Goal: Information Seeking & Learning: Check status

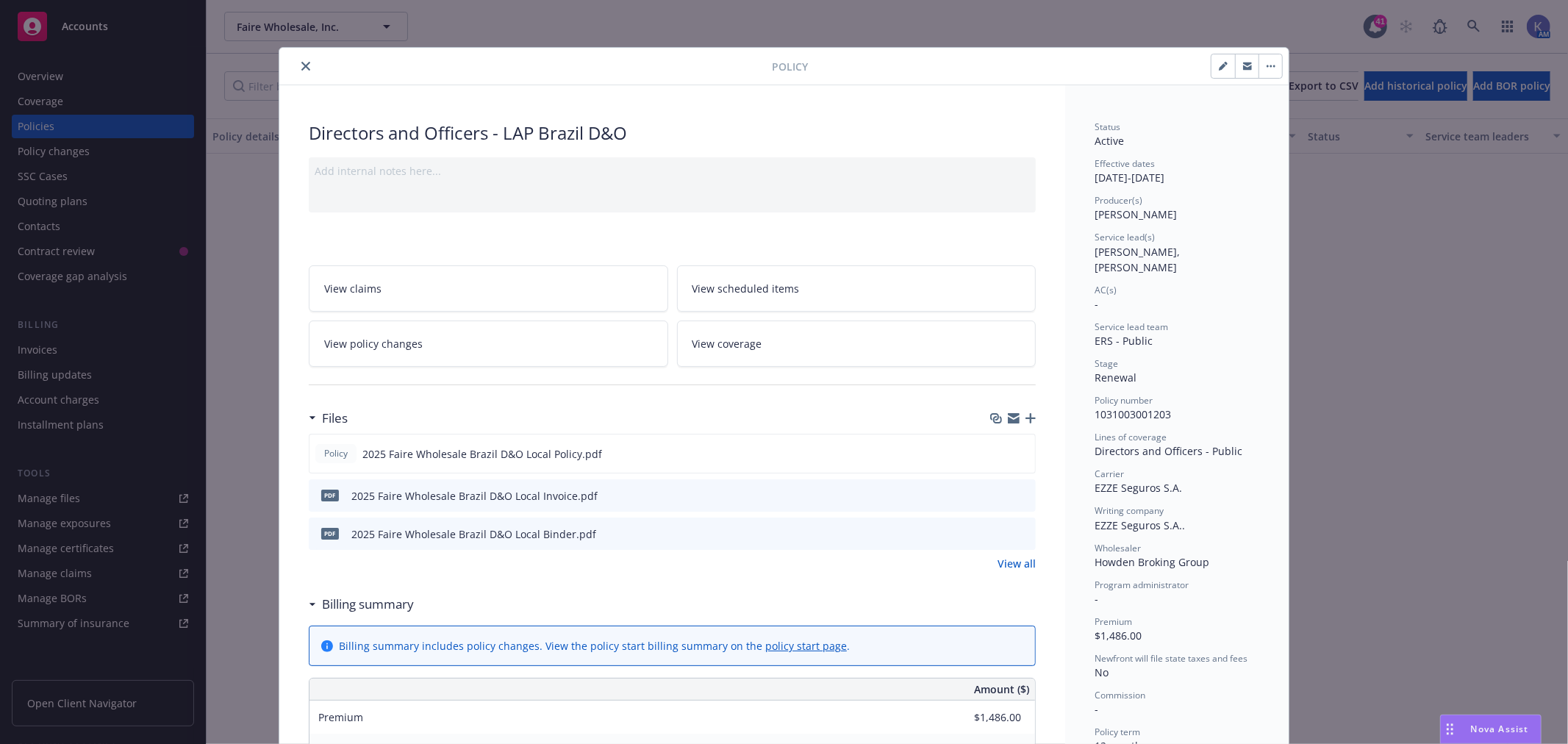
scroll to position [657, 0]
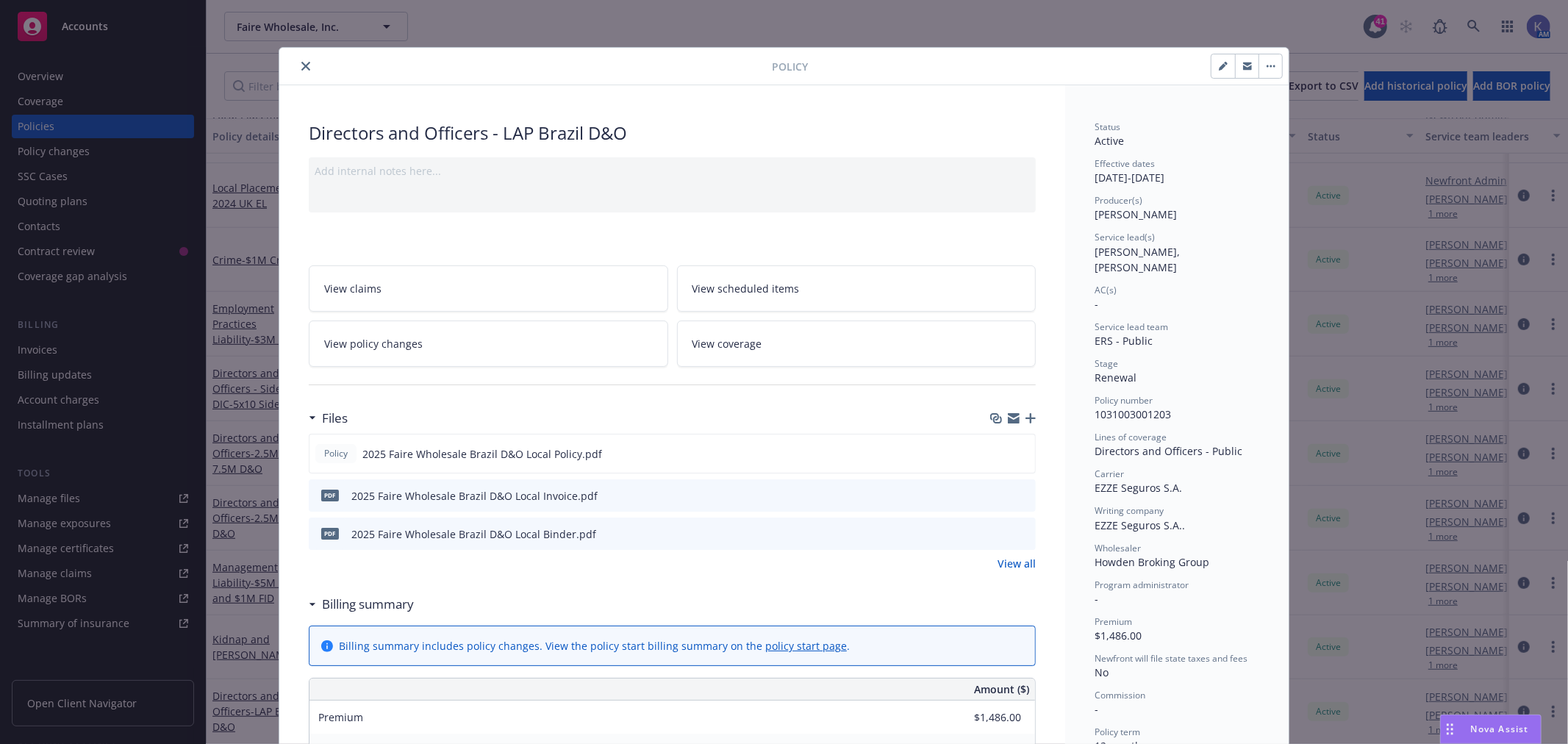
click at [288, 62] on div at bounding box center [529, 66] width 486 height 18
click at [301, 67] on icon "close" at bounding box center [306, 67] width 9 height 9
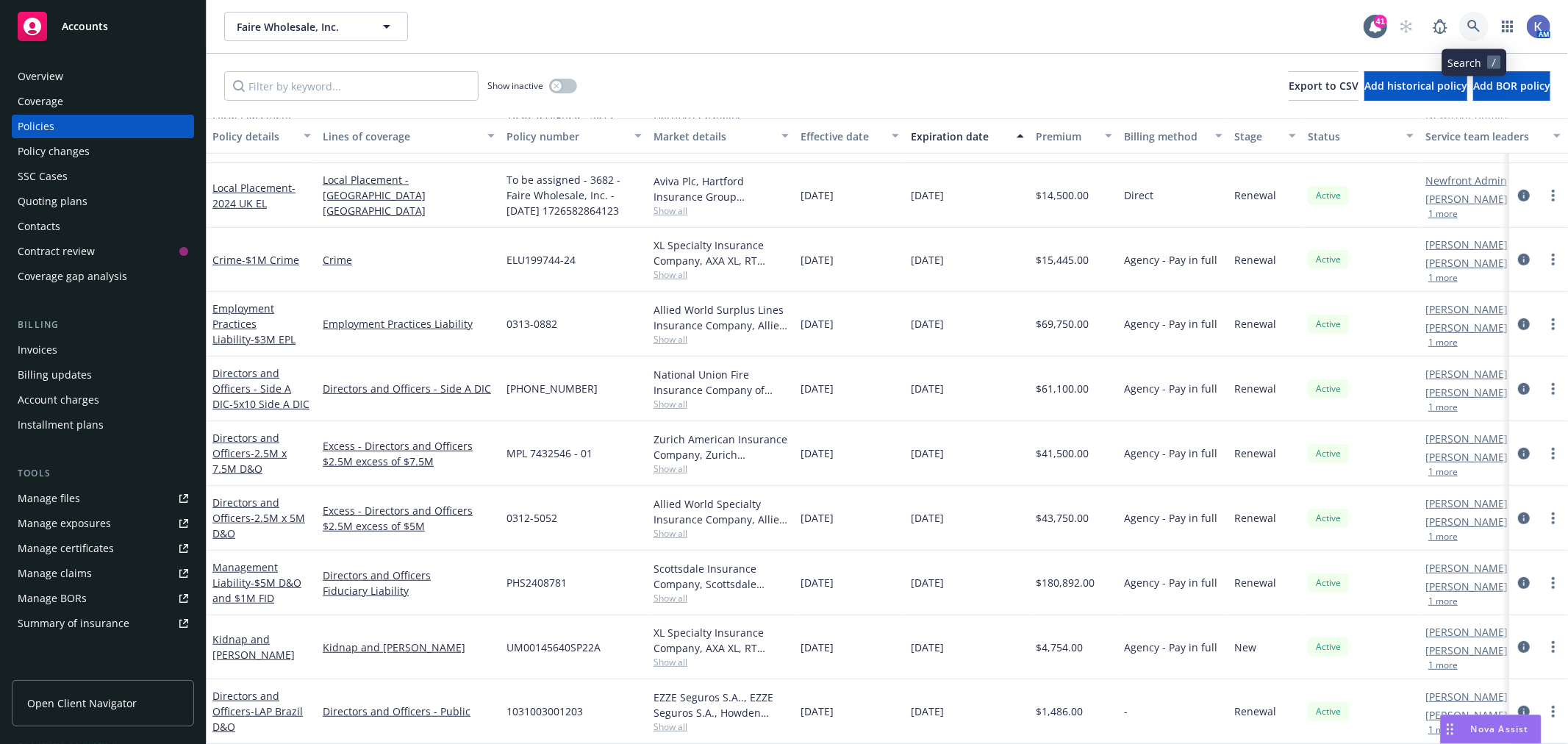
click at [1472, 24] on icon at bounding box center [1473, 26] width 13 height 13
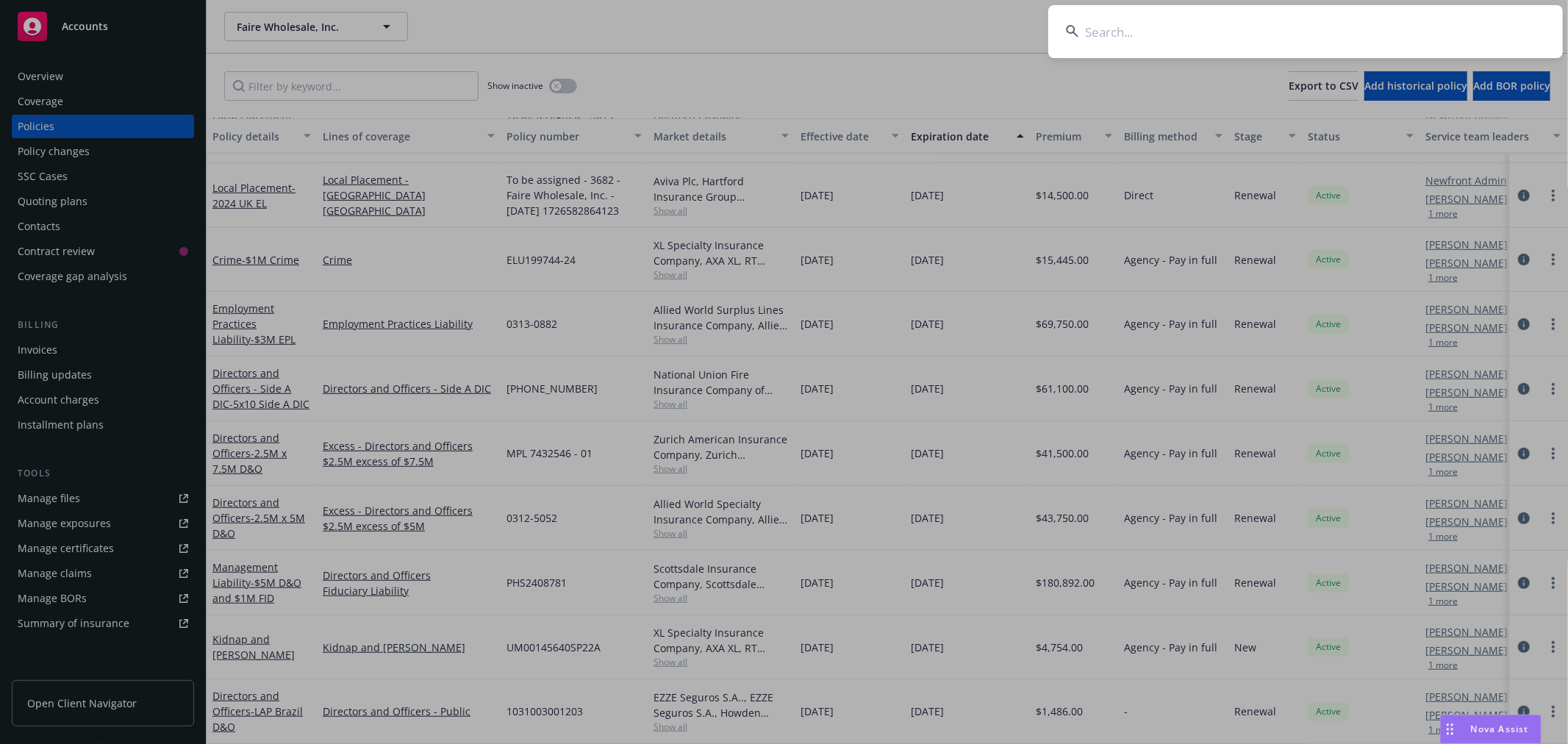
click at [1355, 34] on input at bounding box center [1306, 31] width 515 height 53
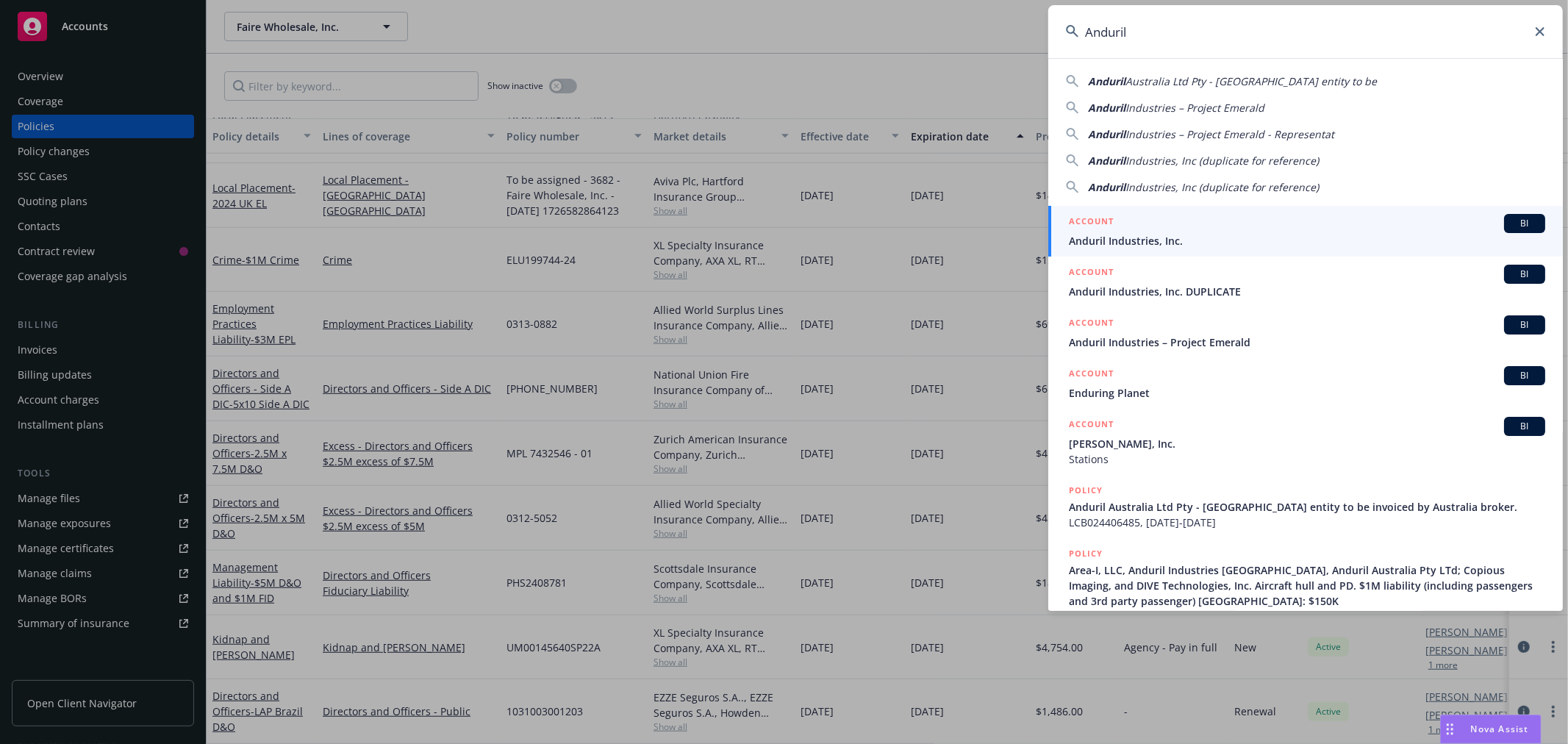
type input "Anduril"
click at [1127, 233] on span "Anduril Industries, Inc." at bounding box center [1307, 241] width 477 height 15
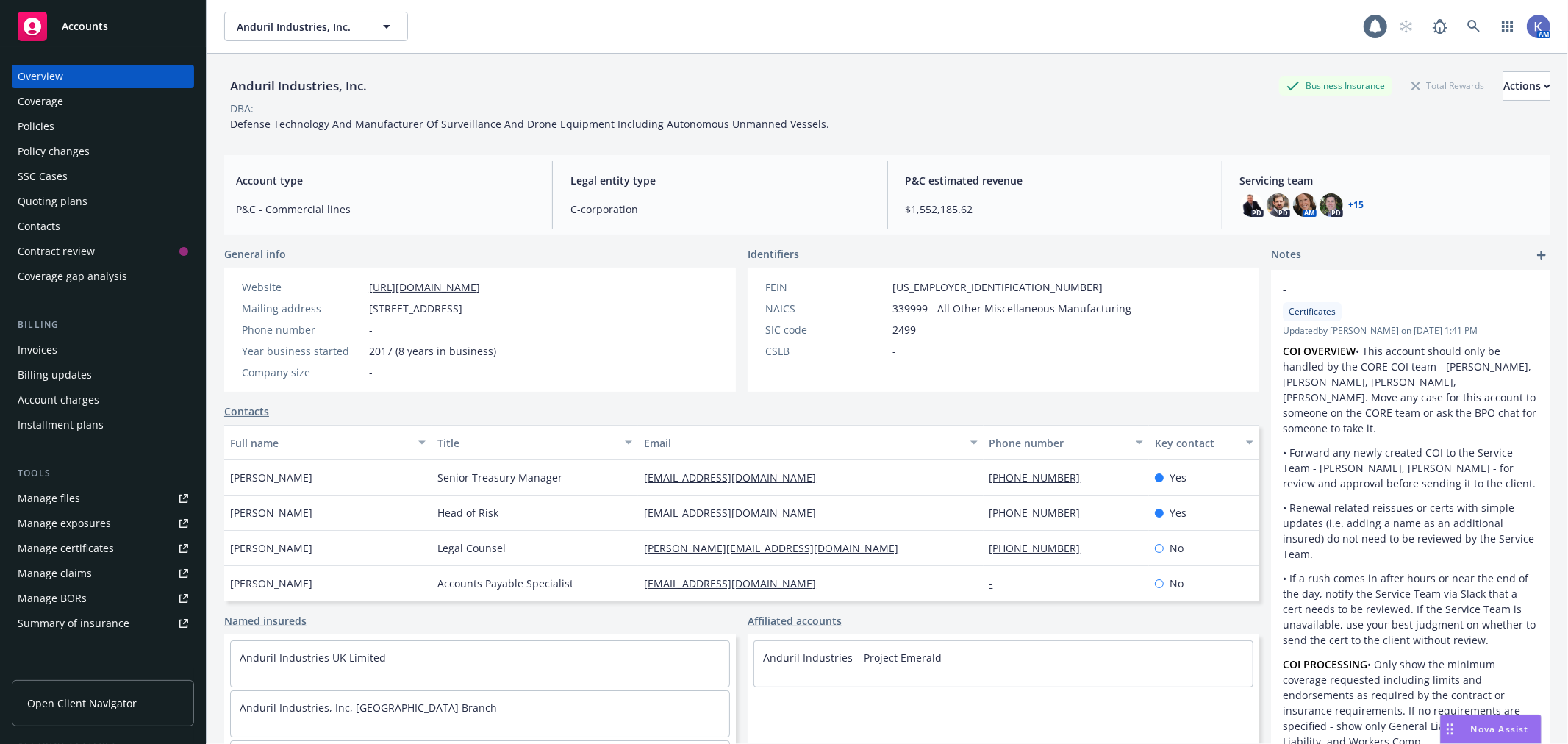
click at [41, 123] on div "Policies" at bounding box center [36, 126] width 37 height 24
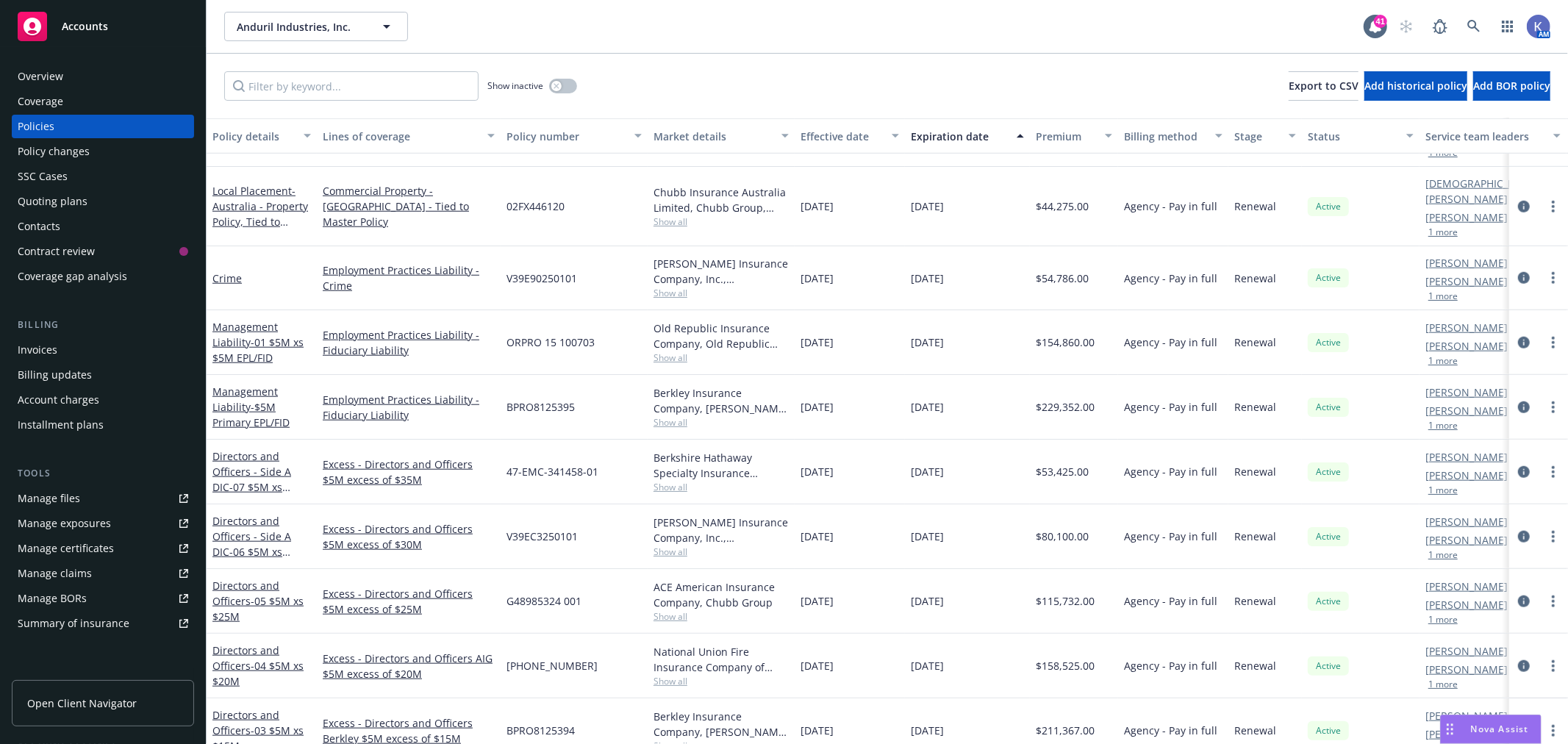
scroll to position [1143, 0]
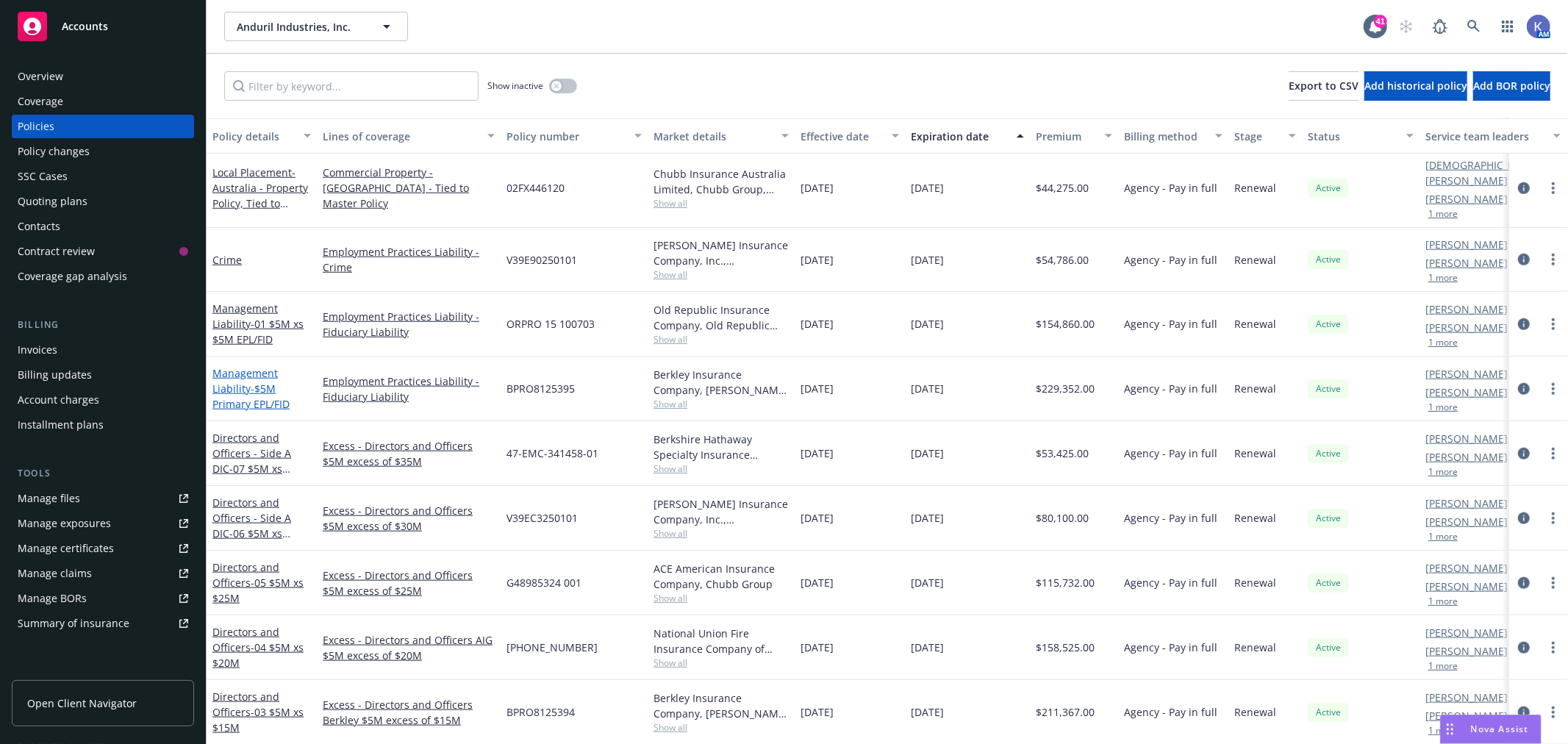
click at [265, 382] on span "- $5M Primary EPL/FID" at bounding box center [251, 396] width 77 height 29
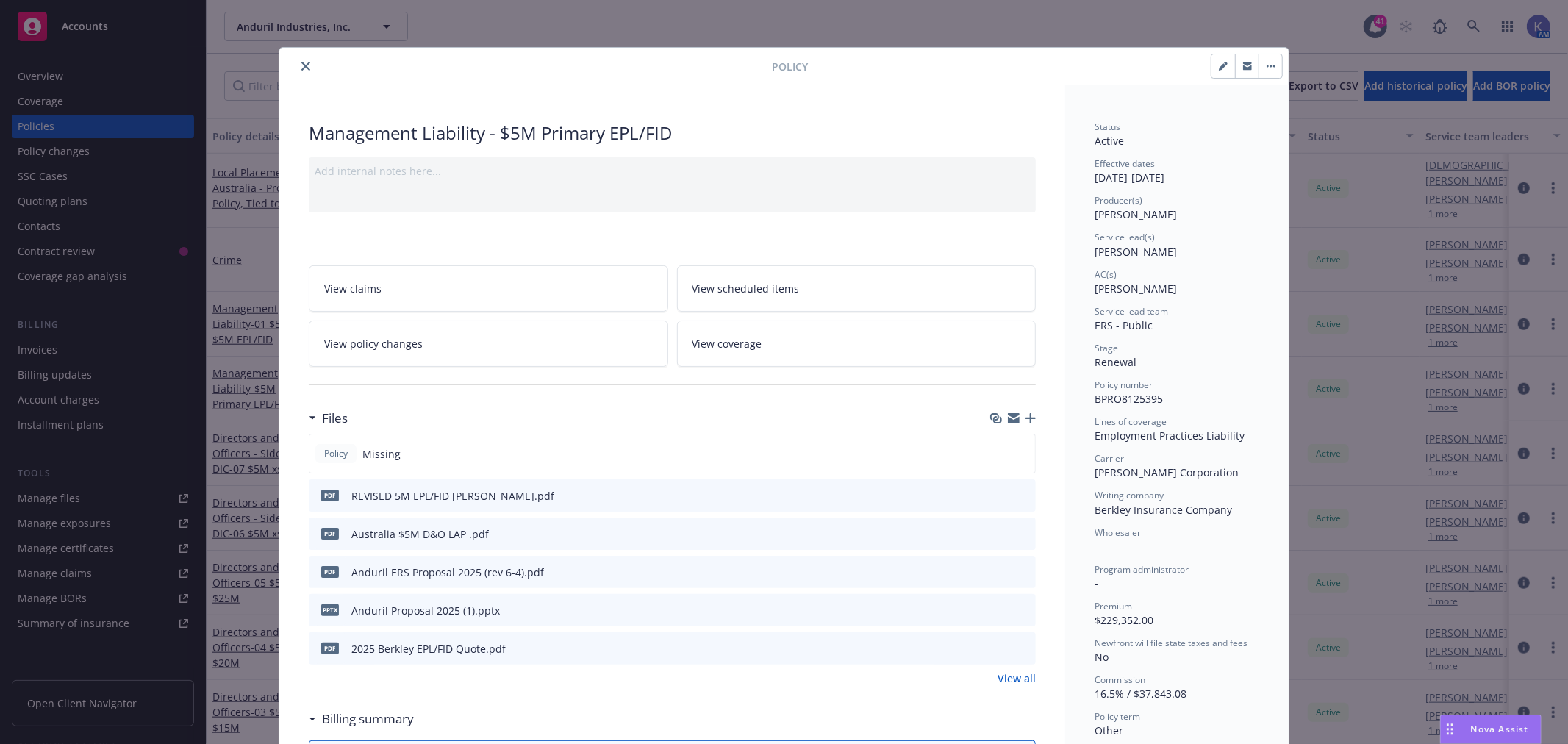
click at [297, 63] on button "close" at bounding box center [305, 66] width 18 height 18
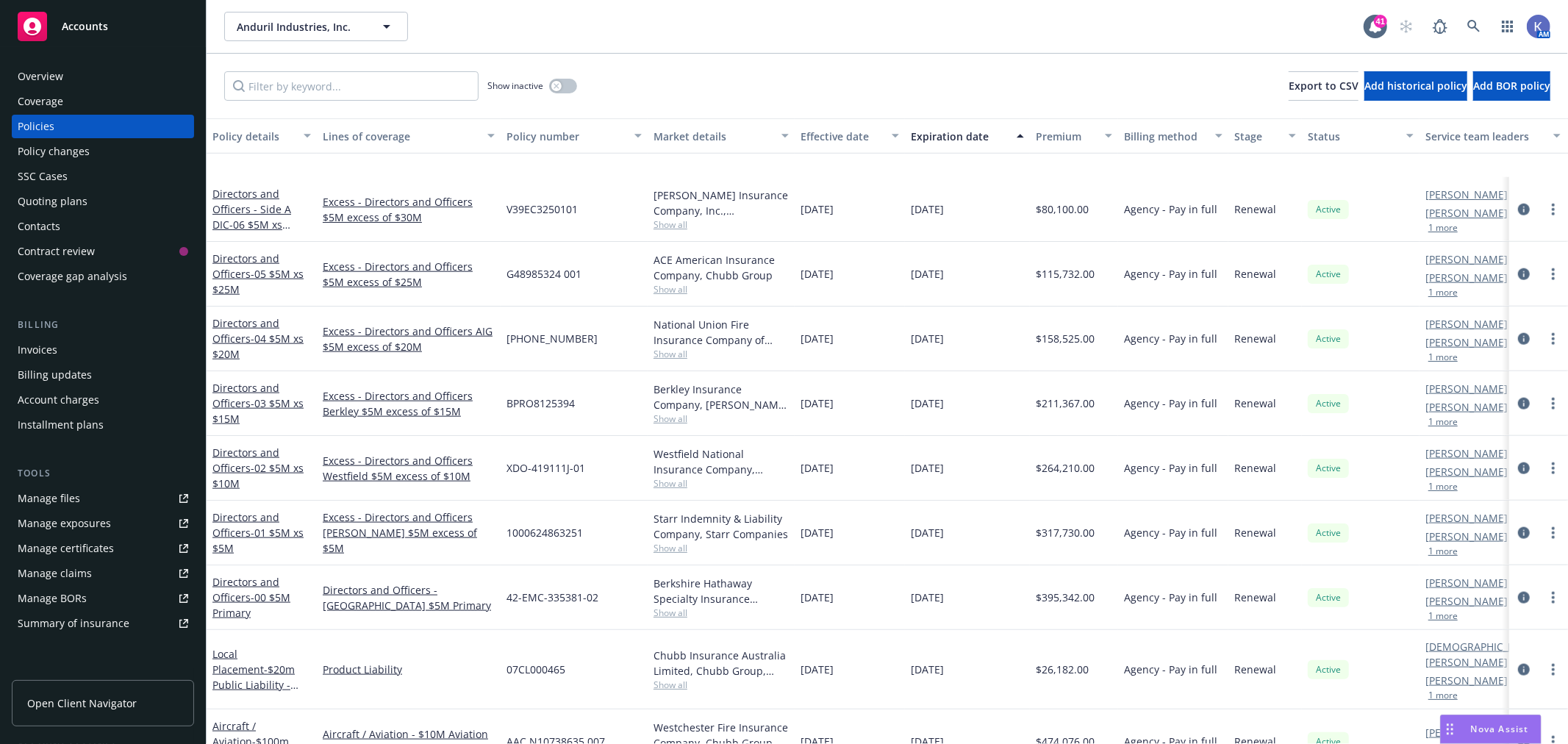
scroll to position [1470, 0]
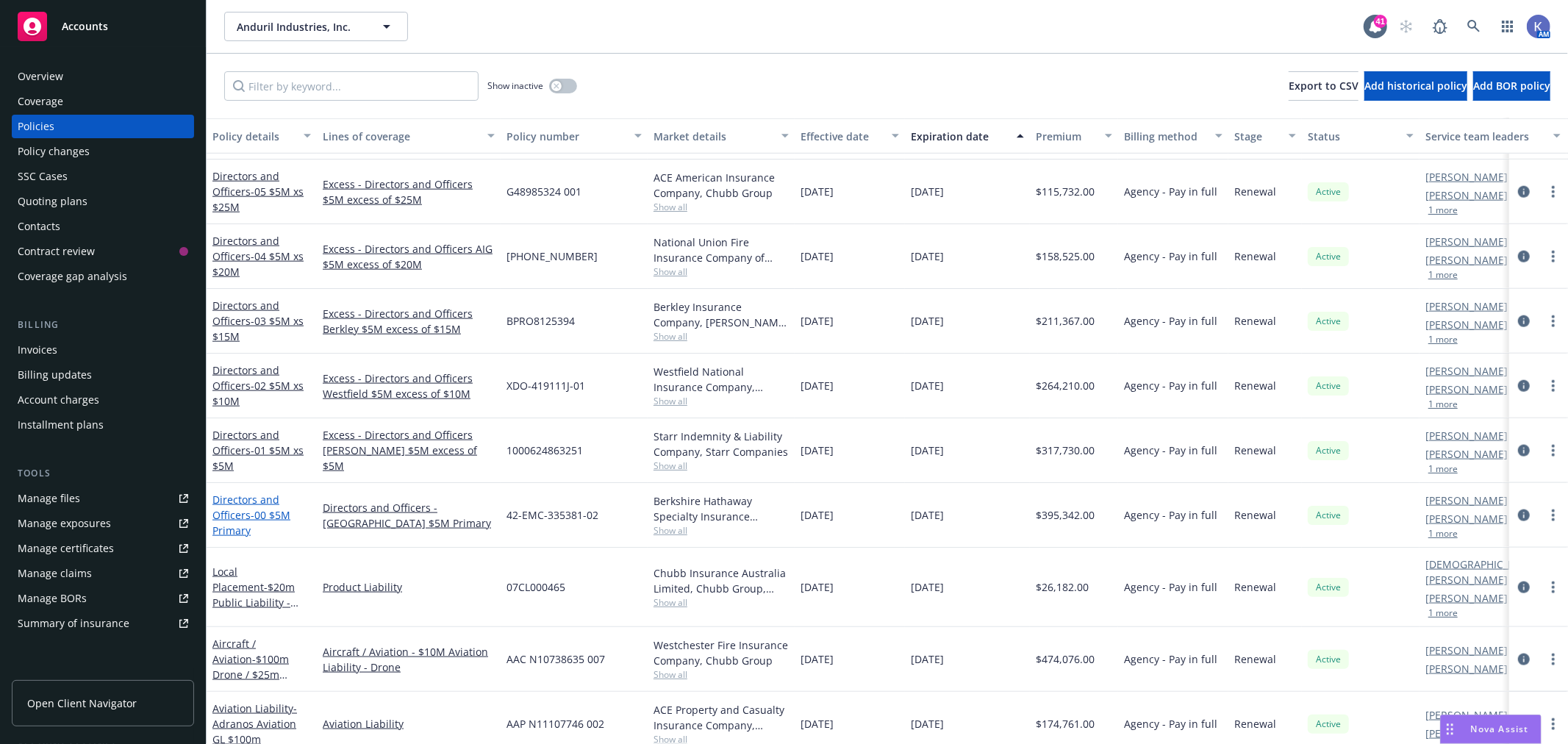
click at [246, 515] on link "Directors and Officers - 00 $5M Primary" at bounding box center [252, 515] width 78 height 45
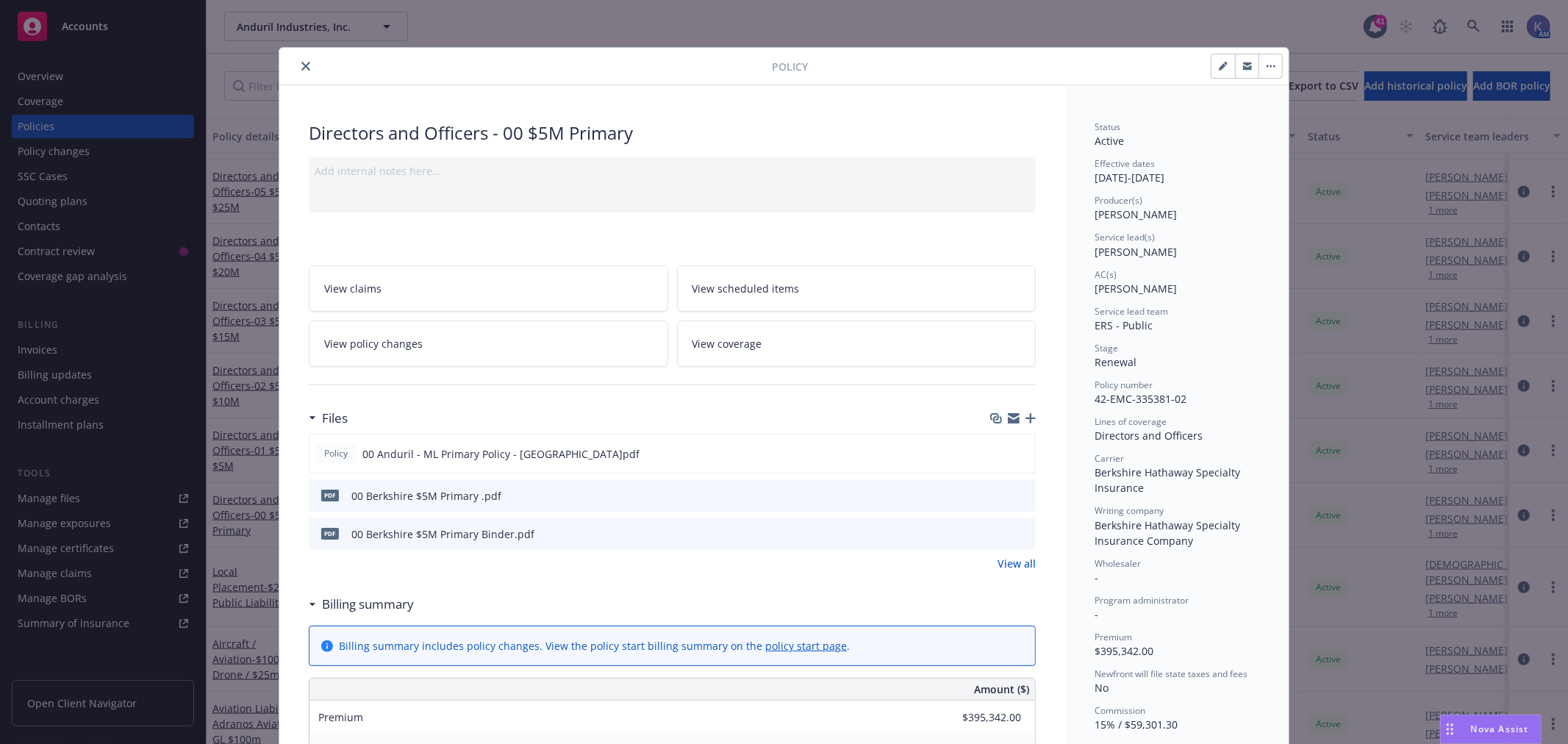
click at [301, 63] on icon "close" at bounding box center [306, 67] width 9 height 9
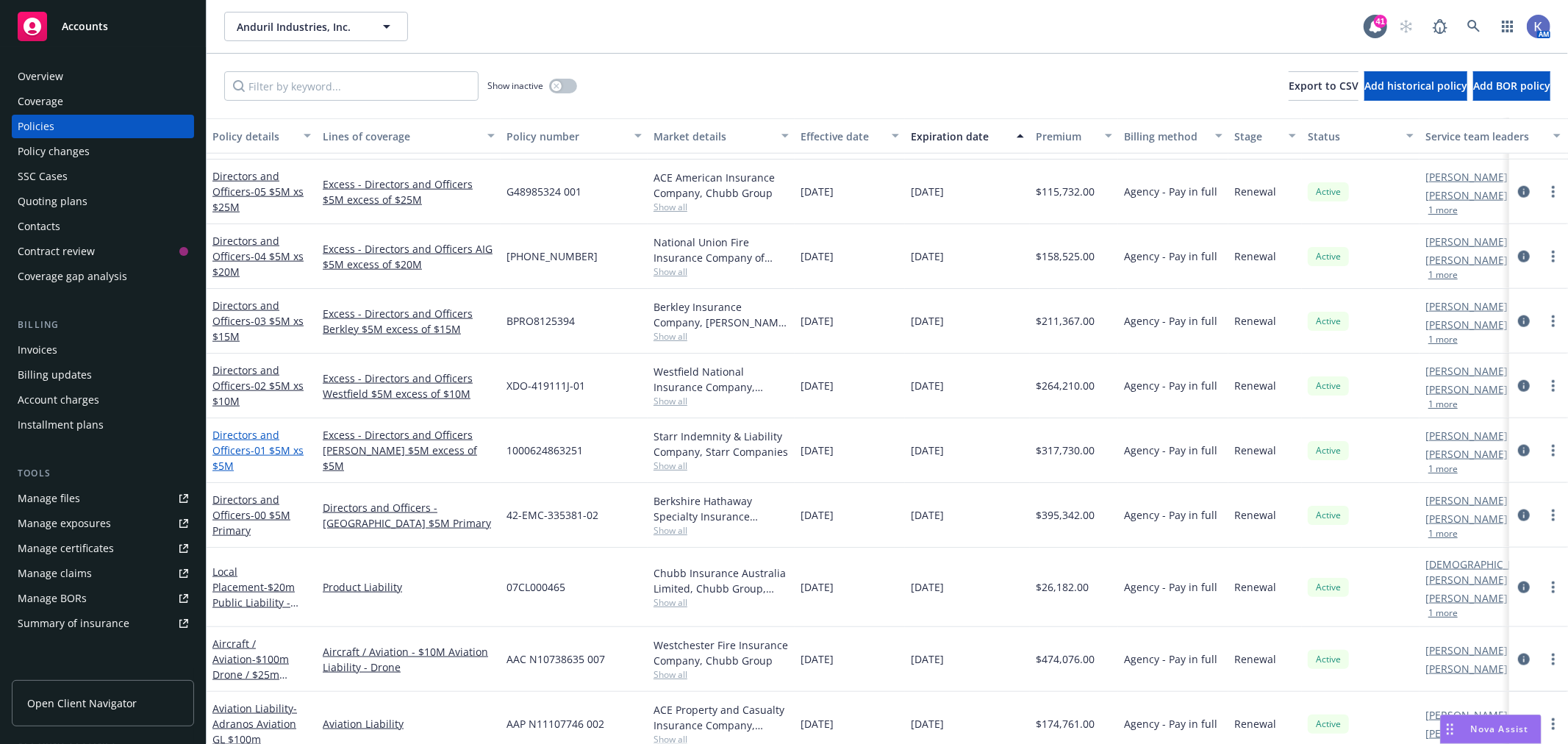
click at [279, 454] on span "- 01 $5M xs $5M" at bounding box center [258, 458] width 91 height 29
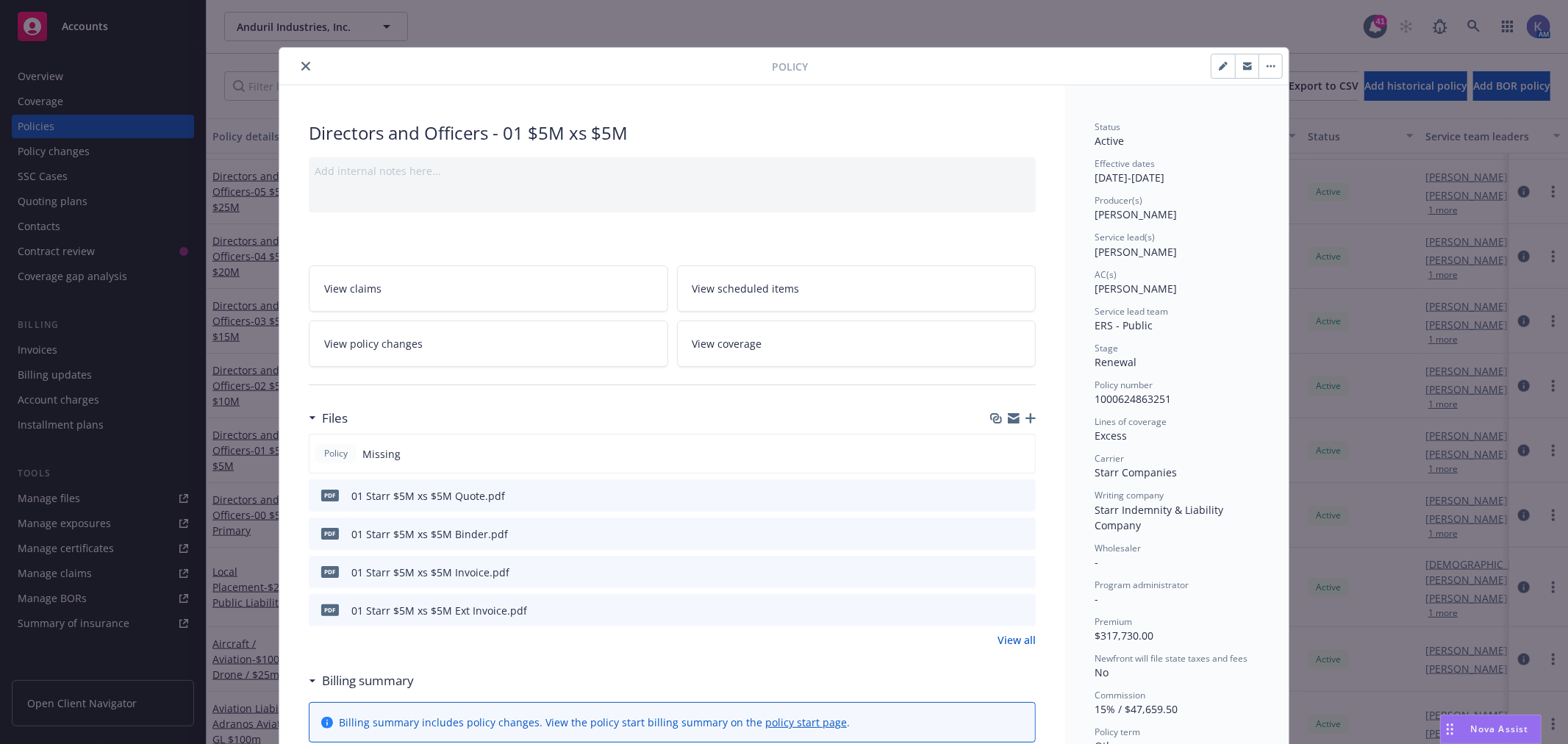
click at [301, 68] on icon "close" at bounding box center [306, 67] width 9 height 9
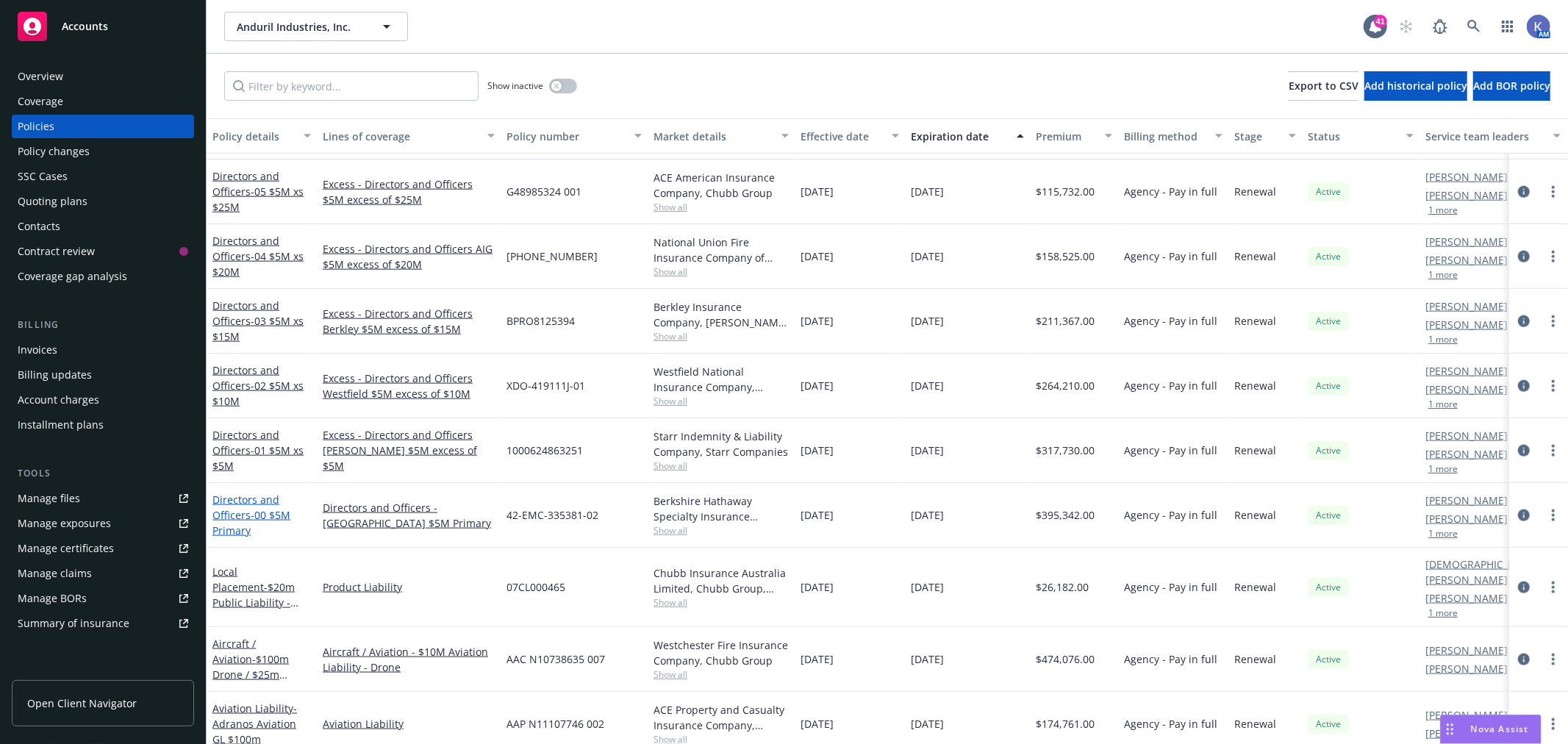
click at [250, 512] on span "- 00 $5M Primary" at bounding box center [252, 522] width 78 height 29
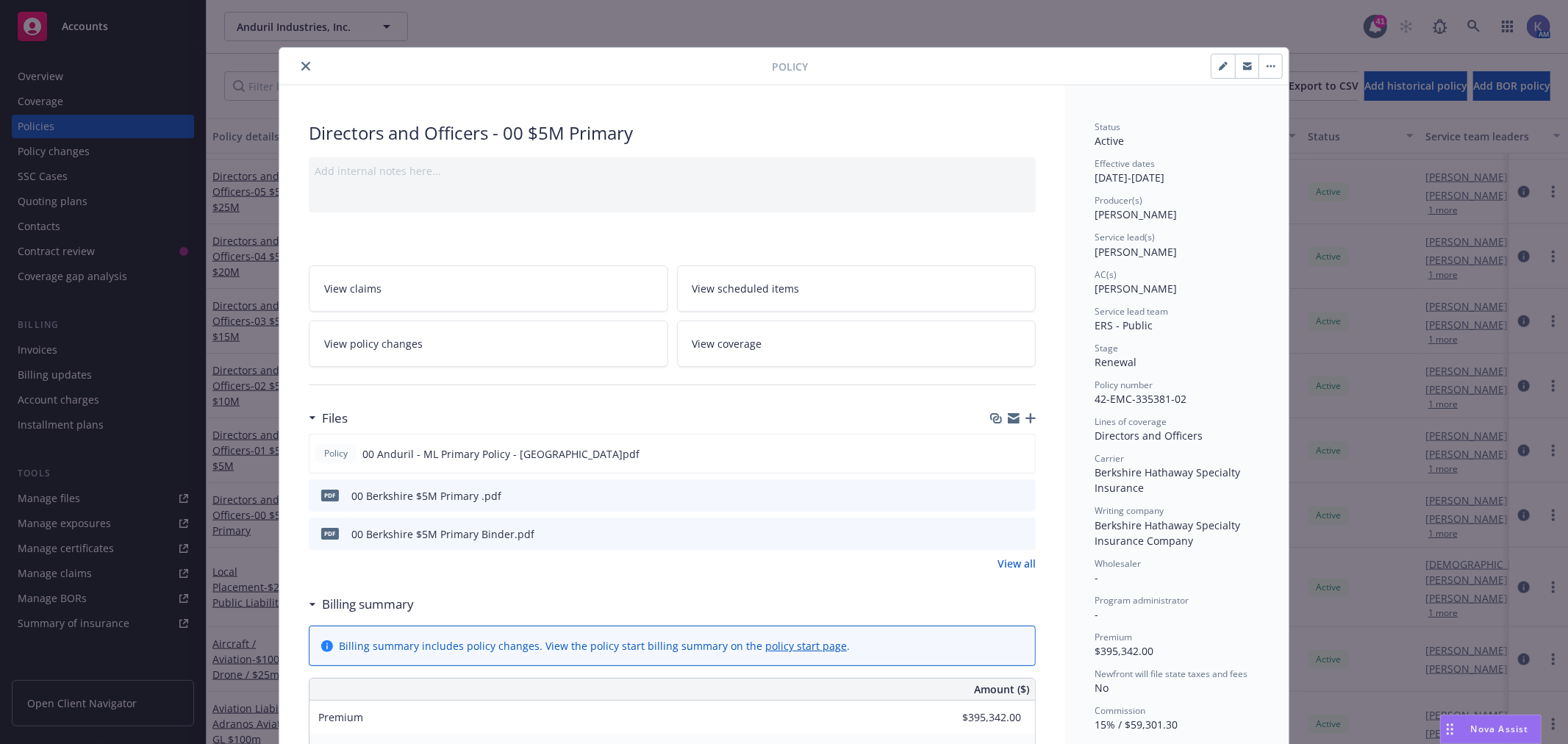
scroll to position [44, 0]
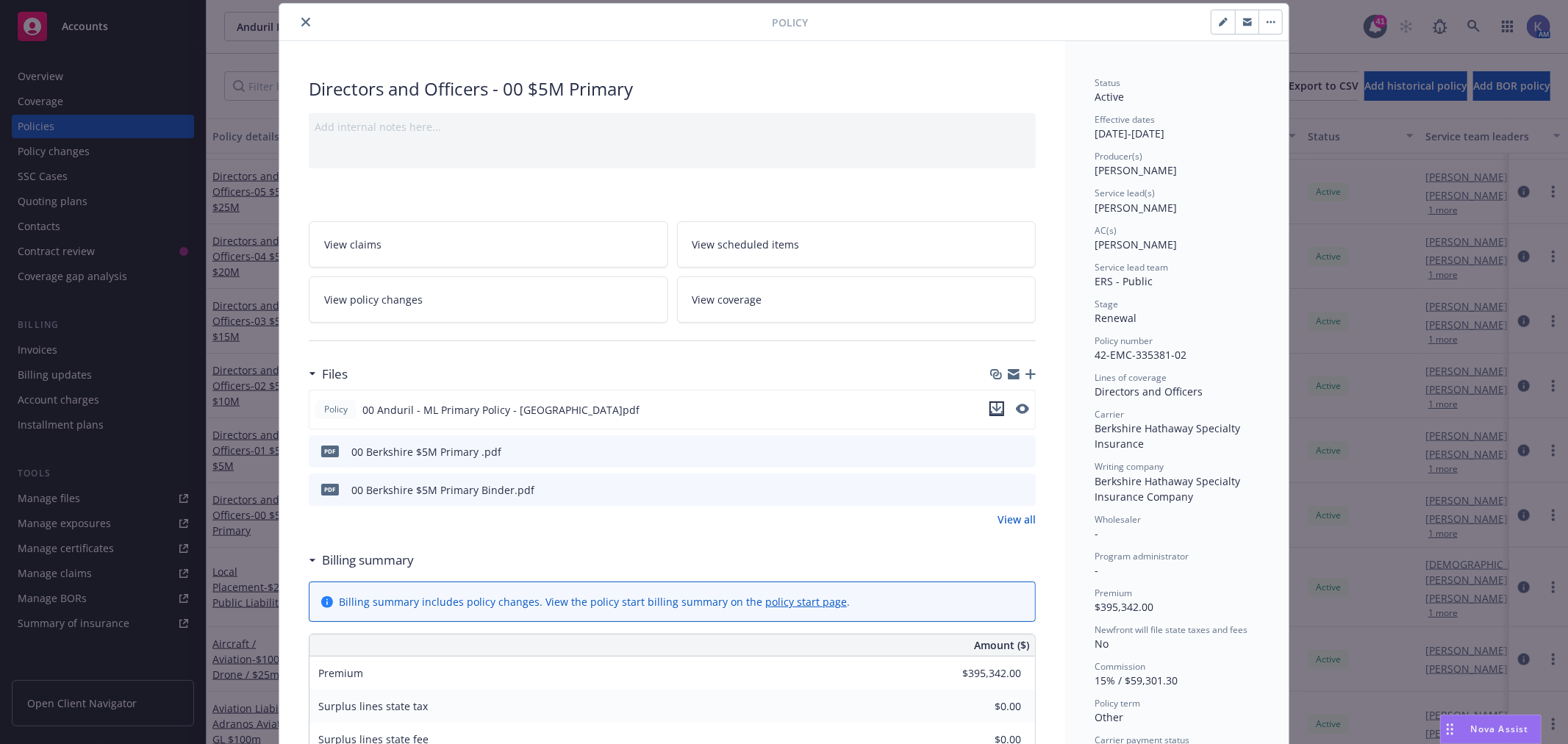
click at [991, 403] on icon "download file" at bounding box center [997, 408] width 11 height 11
click at [305, 16] on button "close" at bounding box center [305, 21] width 18 height 18
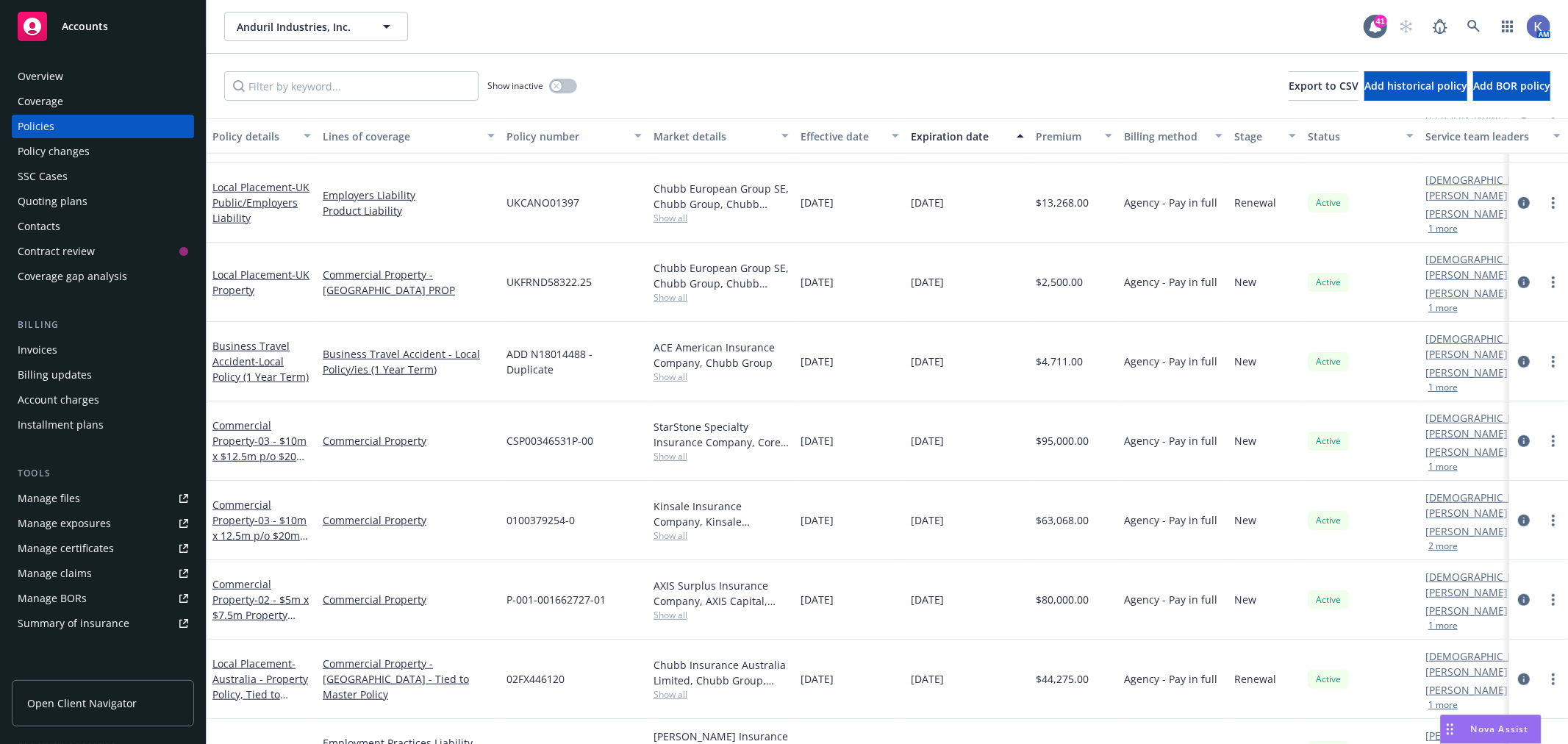
scroll to position [735, 0]
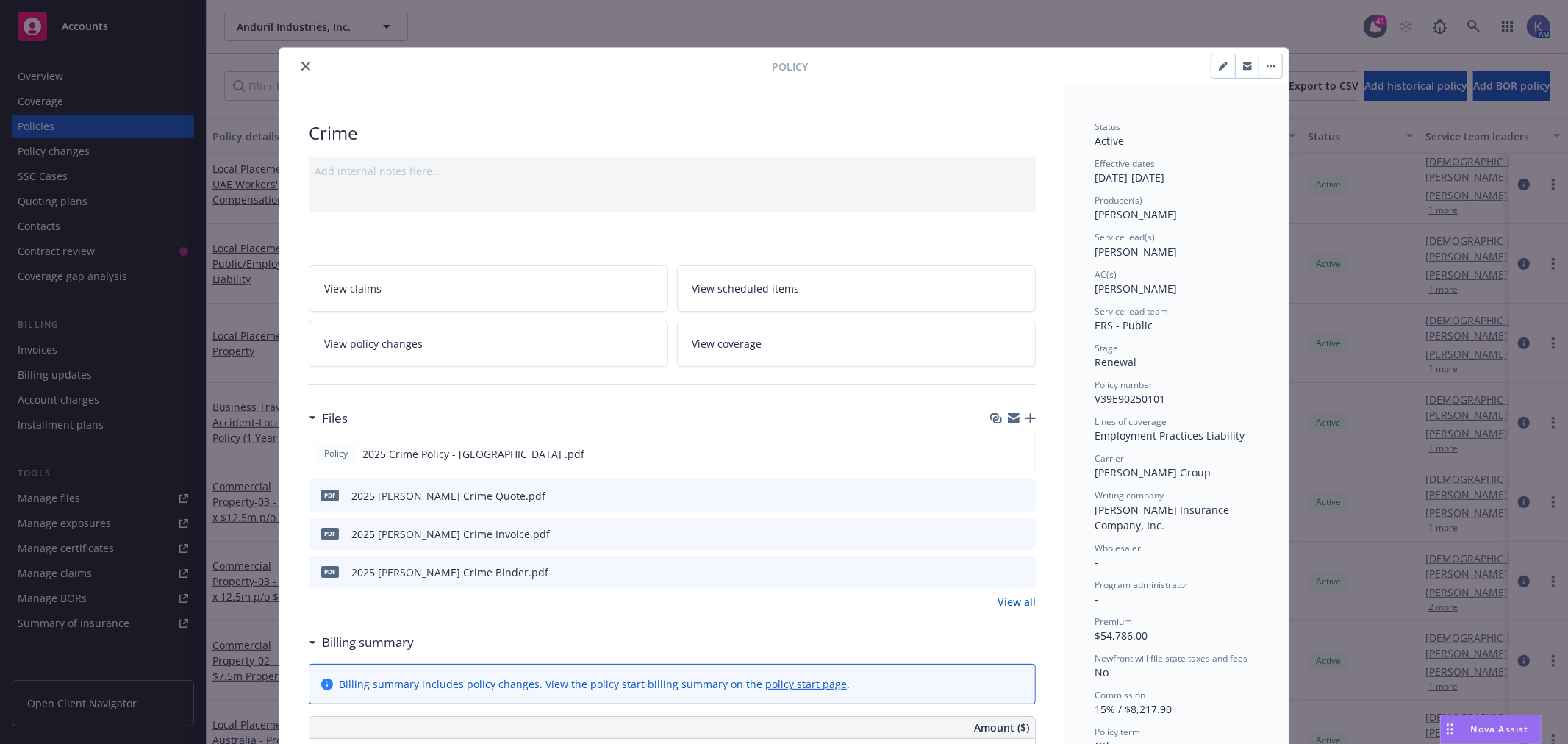
click at [301, 63] on icon "close" at bounding box center [306, 67] width 9 height 9
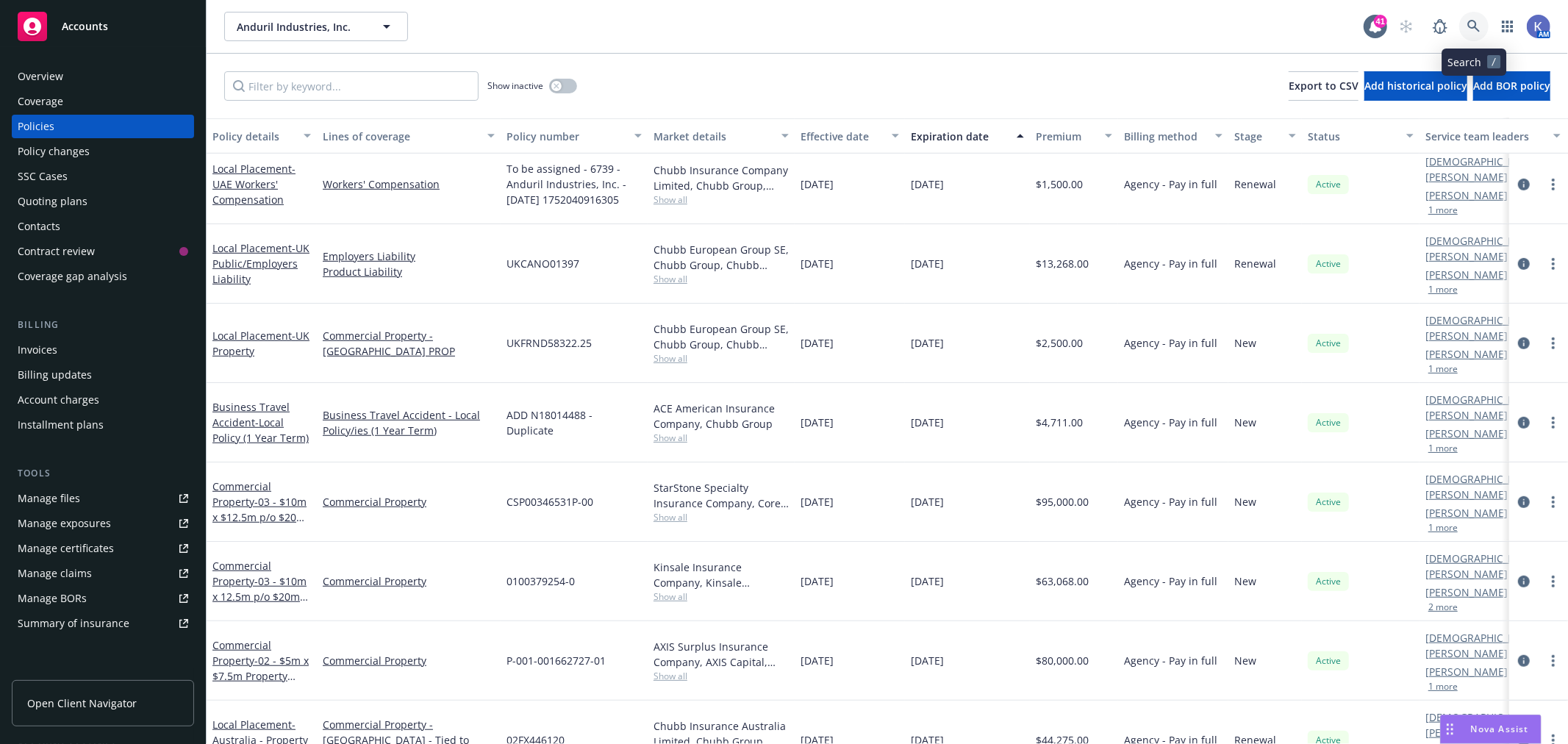
click at [1470, 18] on link at bounding box center [1474, 26] width 29 height 29
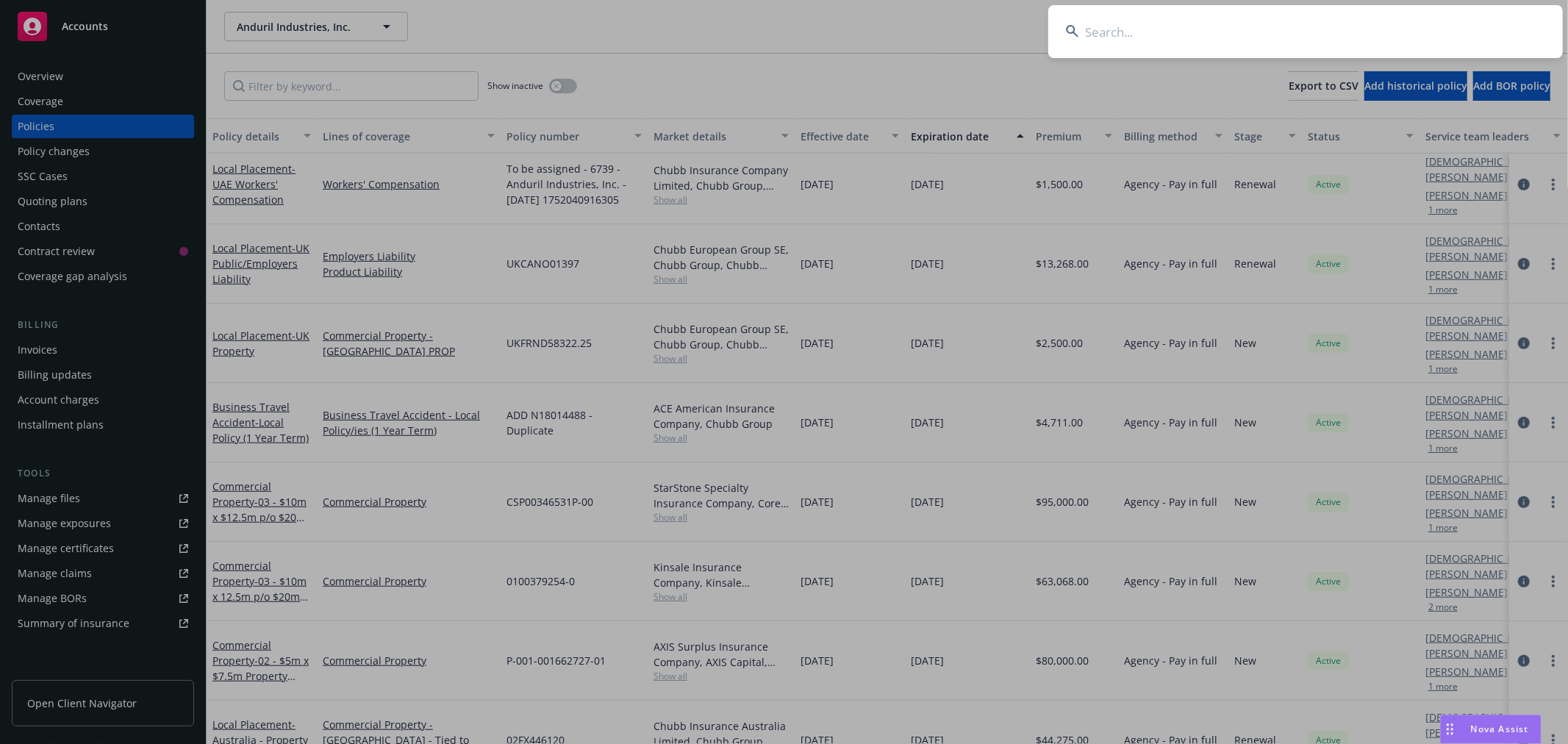
click at [1453, 23] on input at bounding box center [1306, 31] width 515 height 53
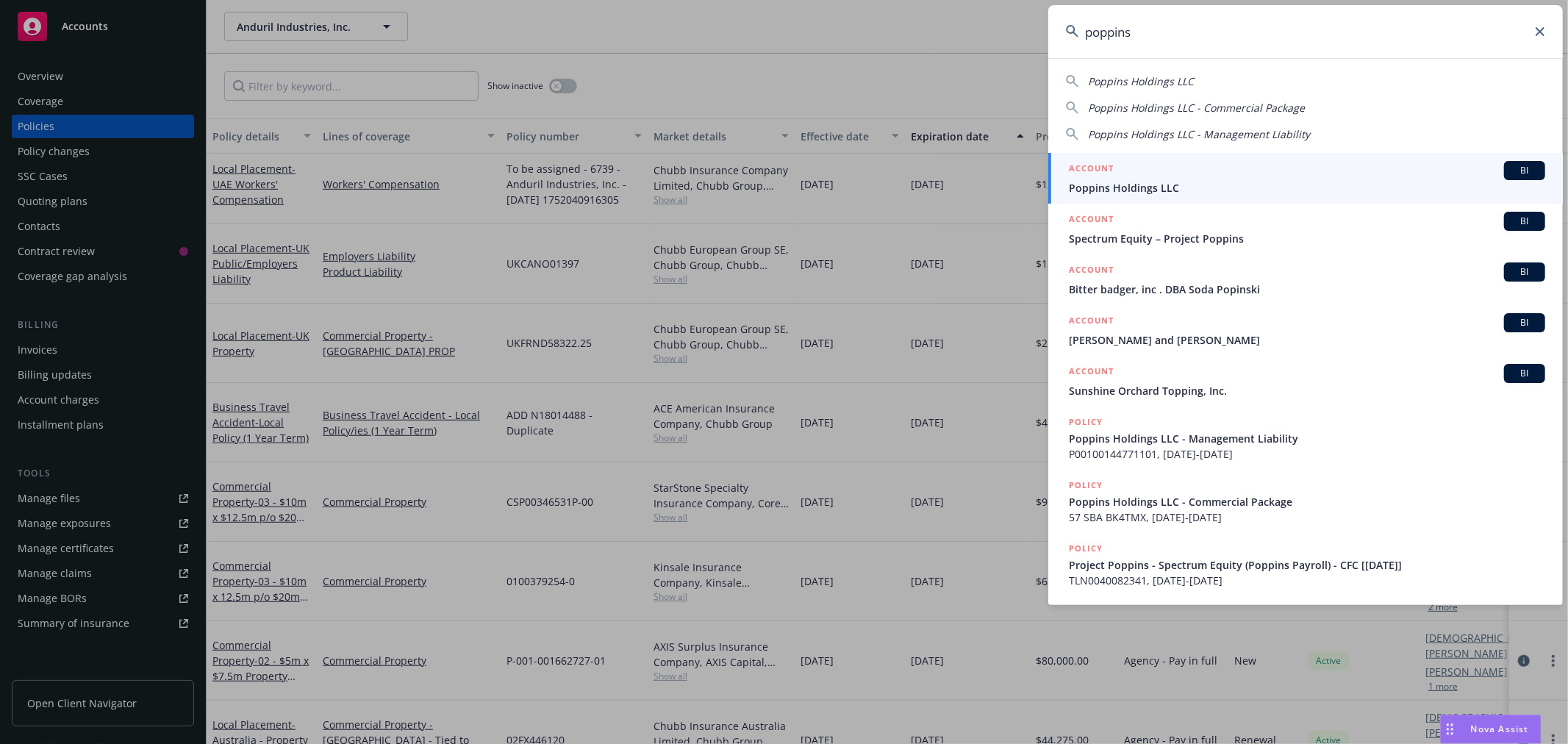
type input "poppins"
click at [1110, 181] on span "Poppins Holdings LLC" at bounding box center [1307, 187] width 477 height 15
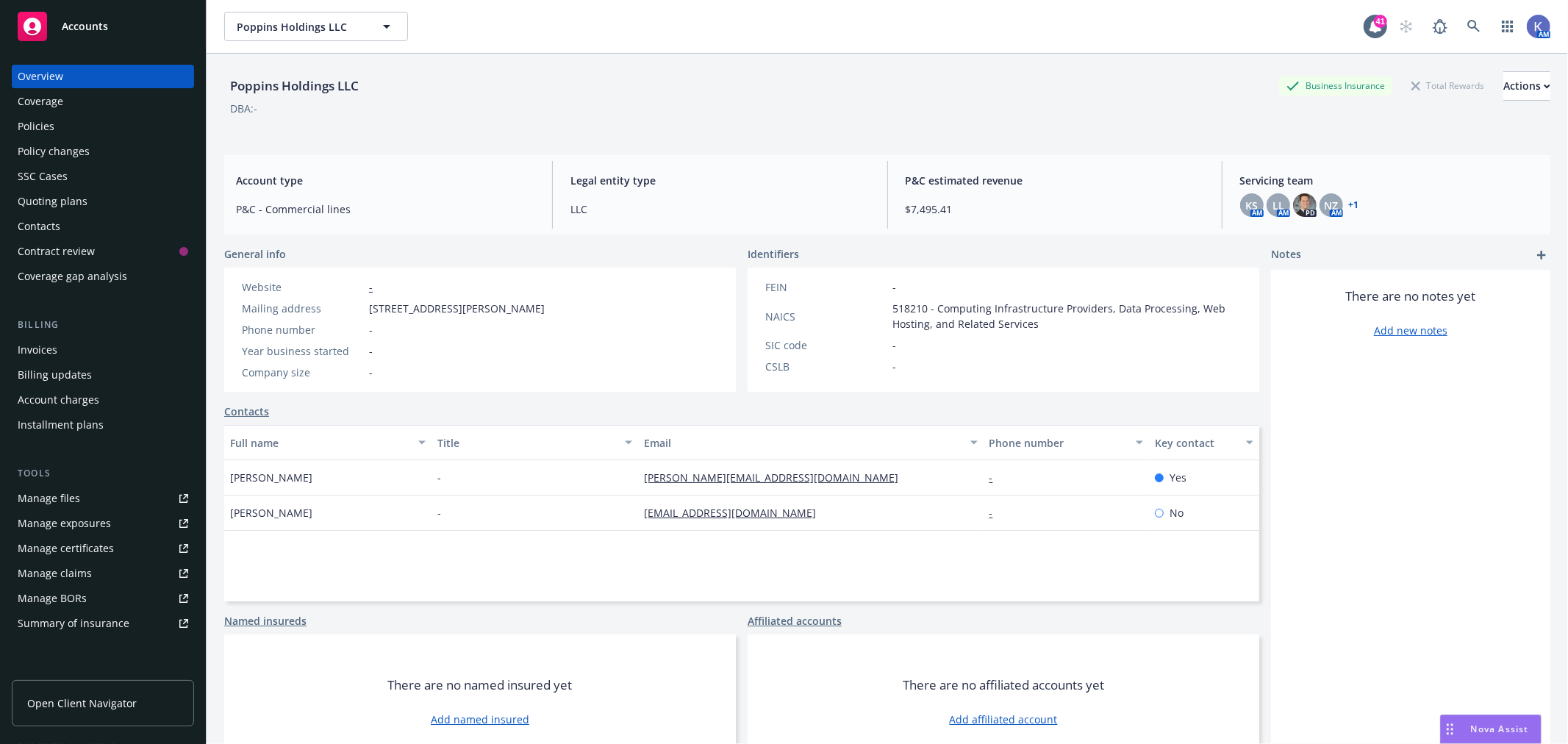
click at [75, 125] on div "Policies" at bounding box center [102, 126] width 171 height 24
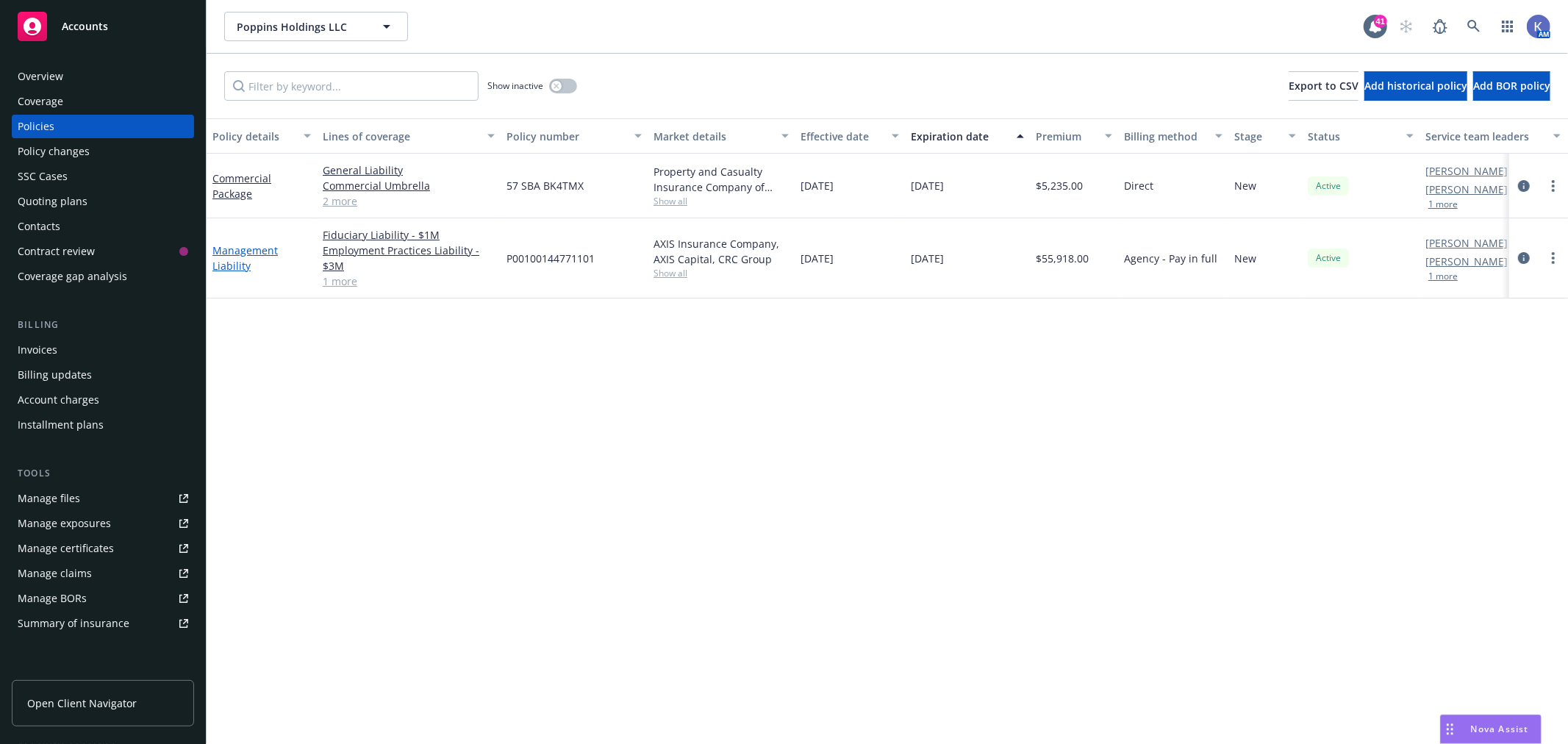
click at [233, 252] on link "Management Liability" at bounding box center [246, 258] width 66 height 29
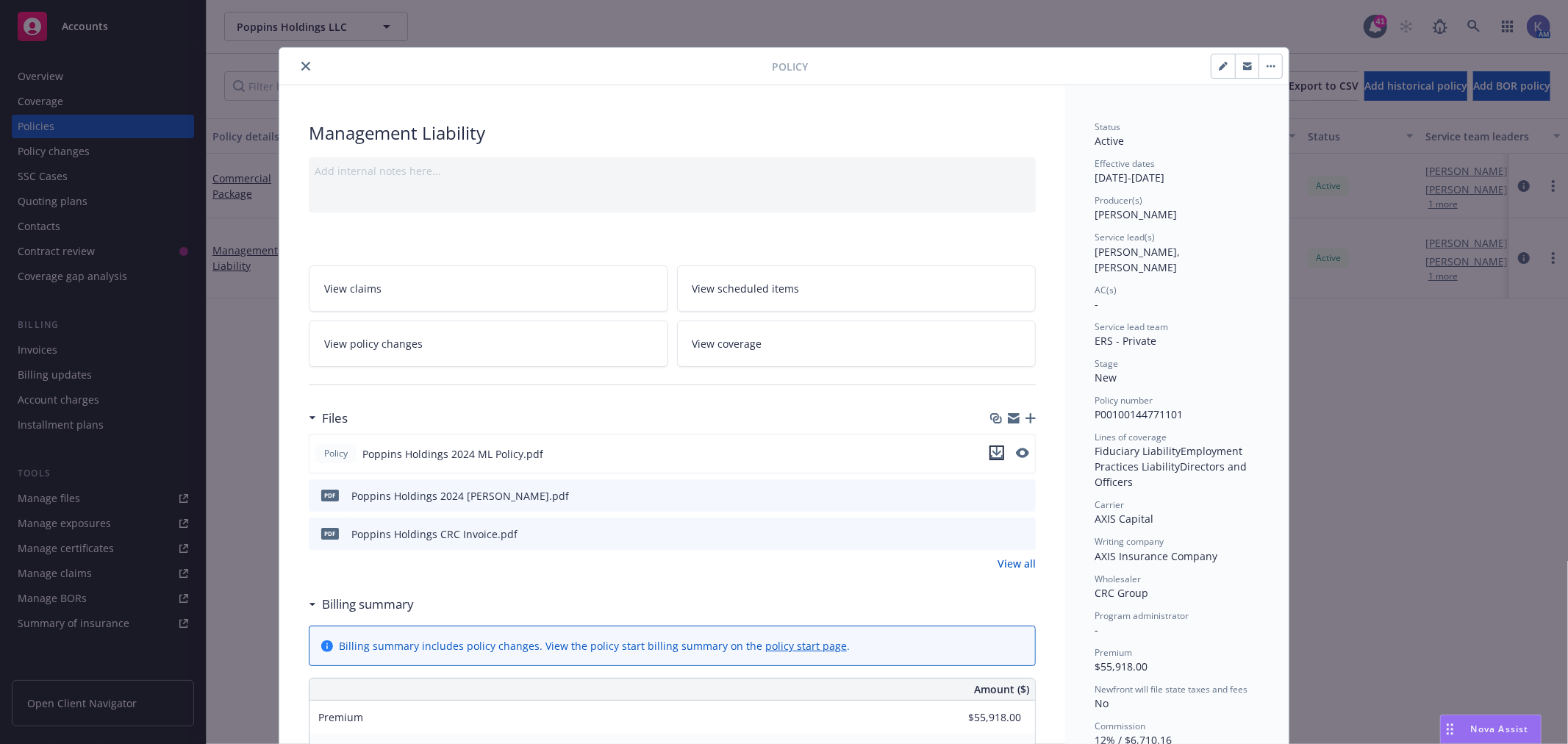
click at [991, 450] on icon "download file" at bounding box center [997, 452] width 11 height 11
click at [301, 70] on icon "close" at bounding box center [306, 67] width 9 height 9
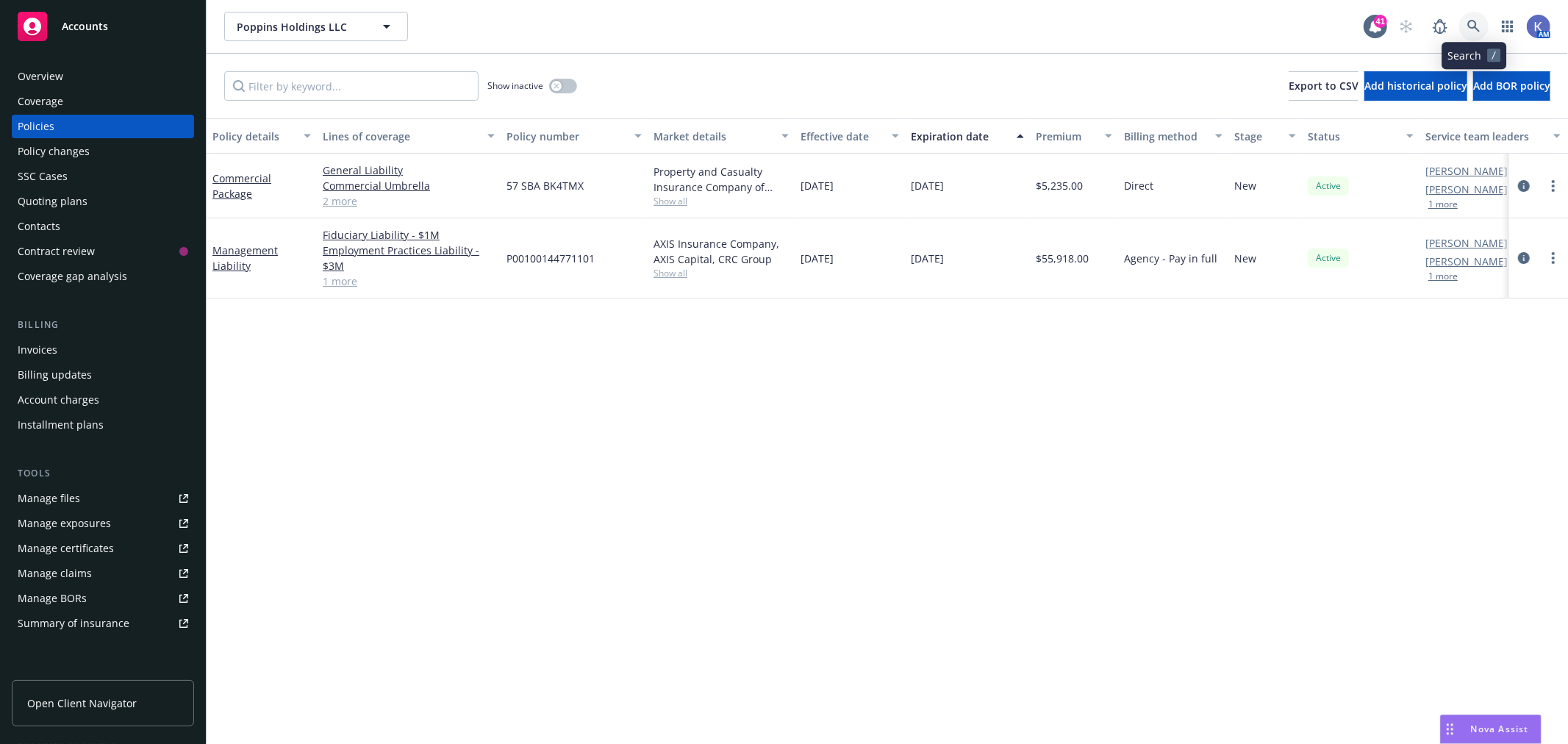
click at [1479, 34] on link at bounding box center [1474, 26] width 29 height 29
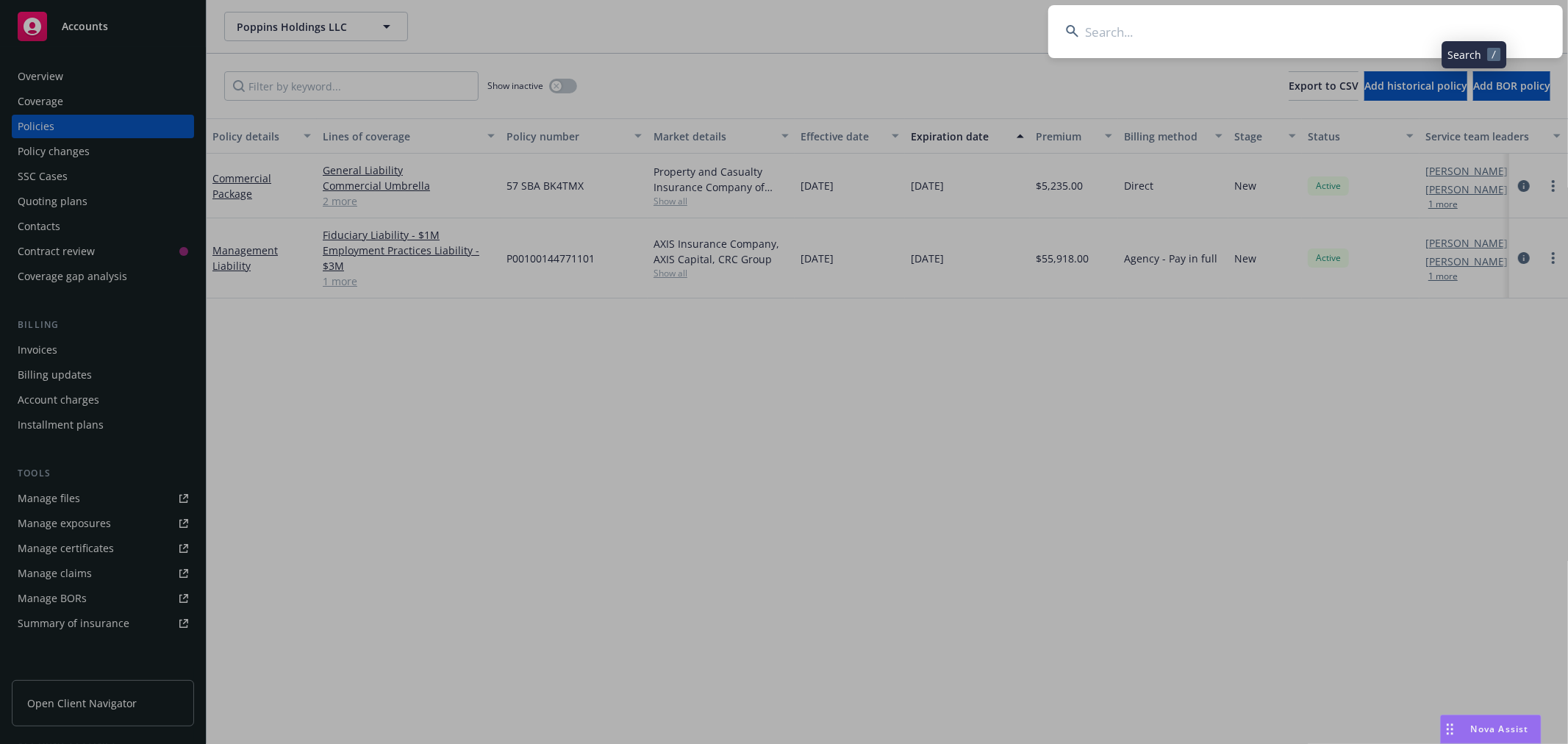
click at [1425, 37] on input at bounding box center [1306, 31] width 515 height 53
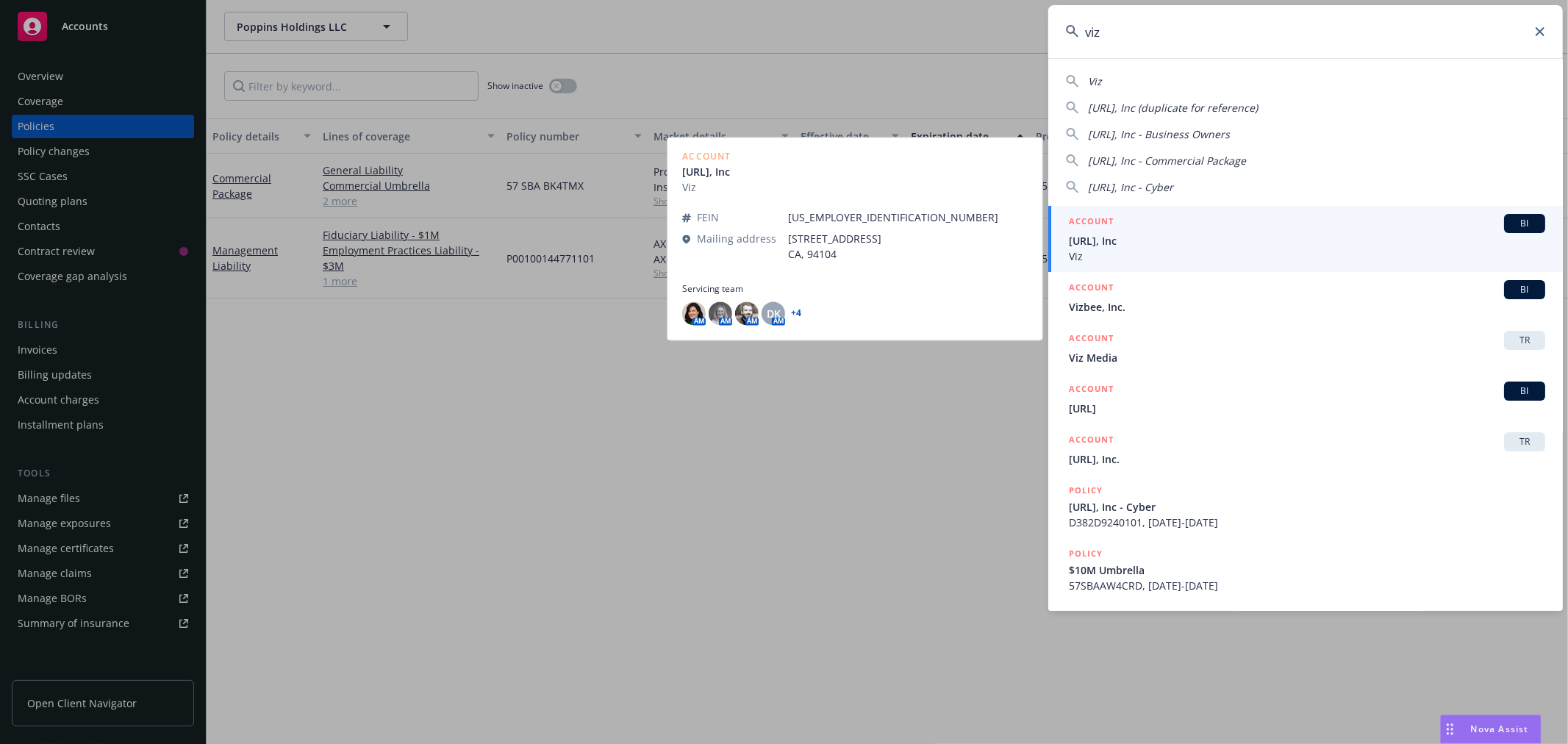
type input "viz"
click at [1115, 251] on span "Viz" at bounding box center [1307, 256] width 477 height 15
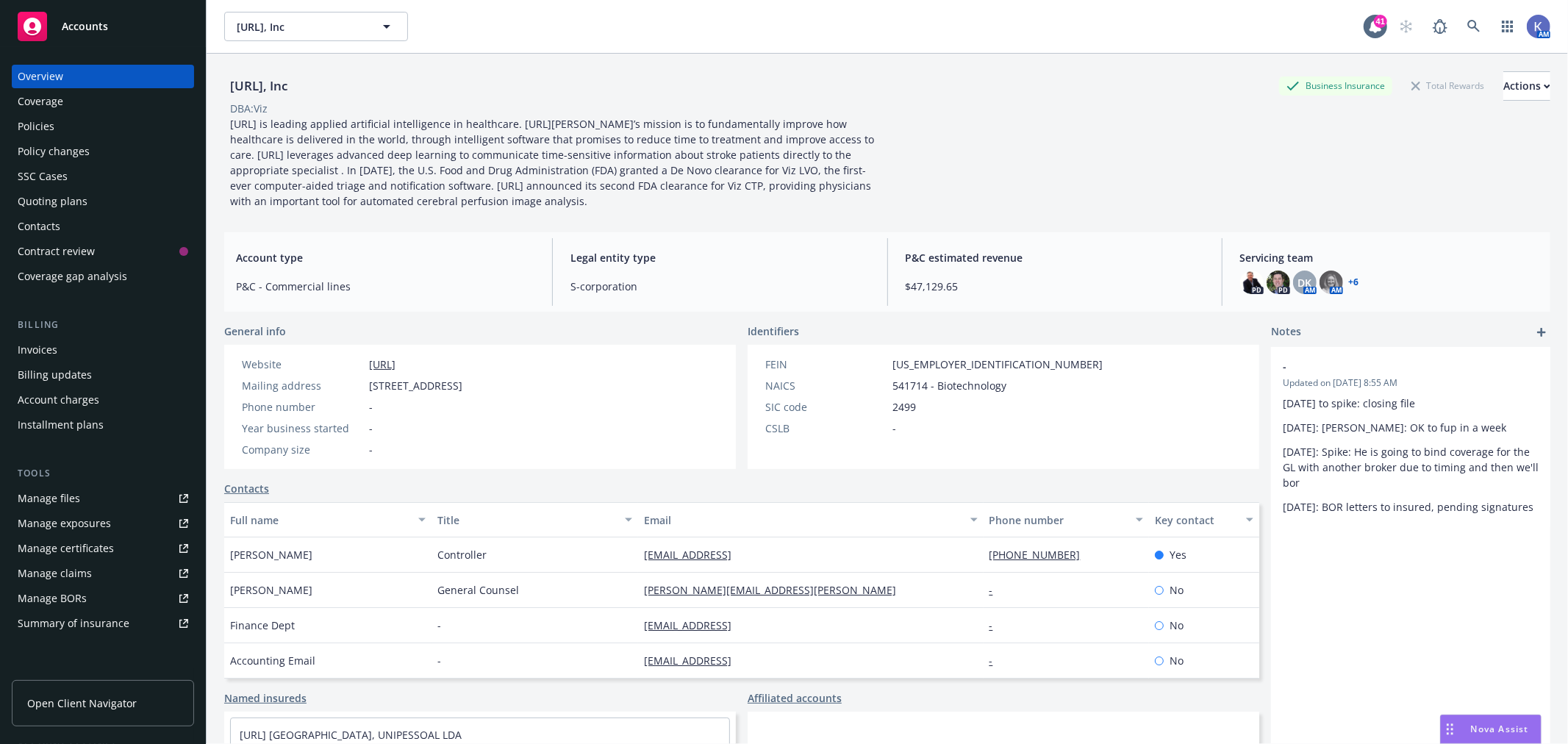
click at [73, 120] on div "Policies" at bounding box center [102, 126] width 171 height 24
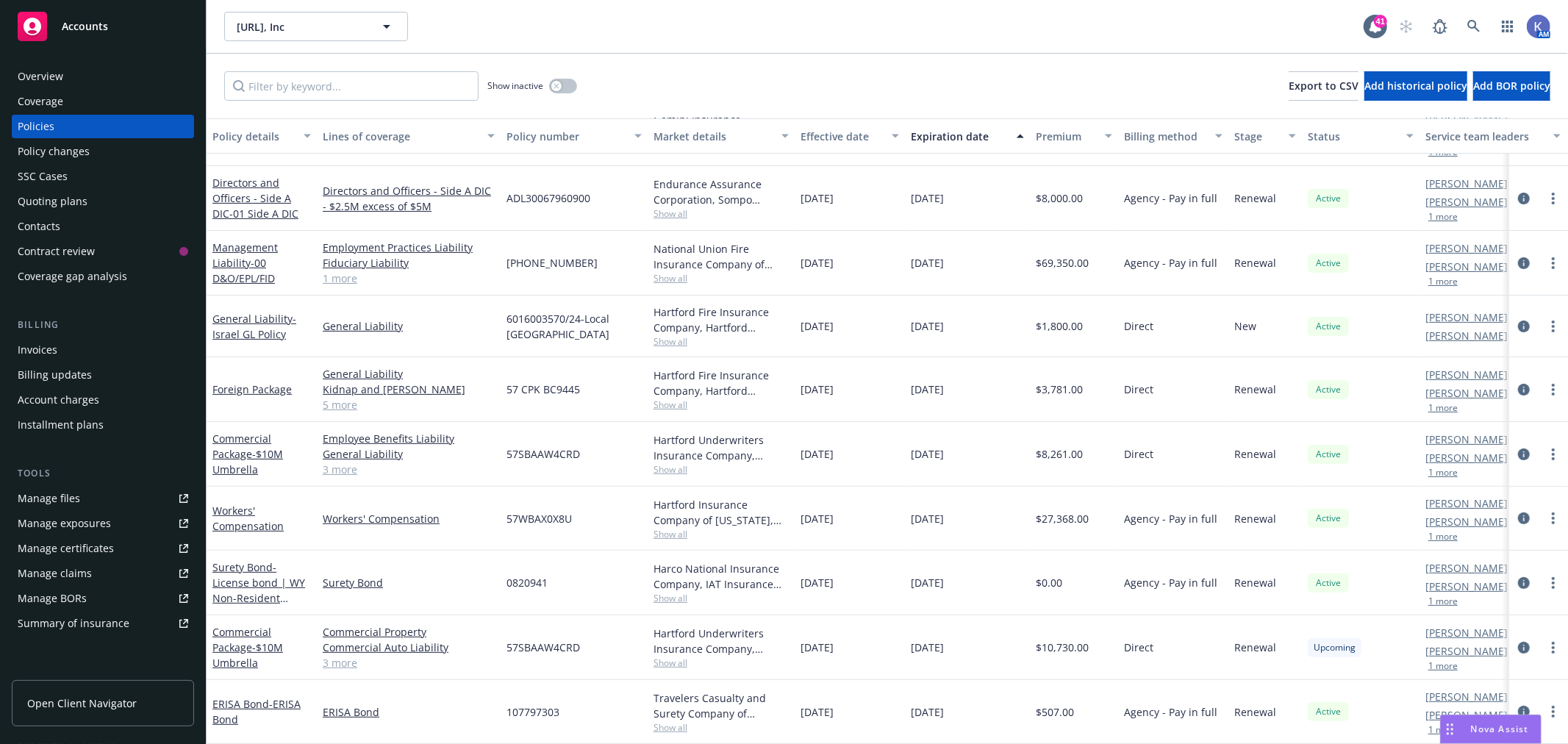
scroll to position [242, 0]
click at [1479, 26] on icon at bounding box center [1473, 26] width 13 height 13
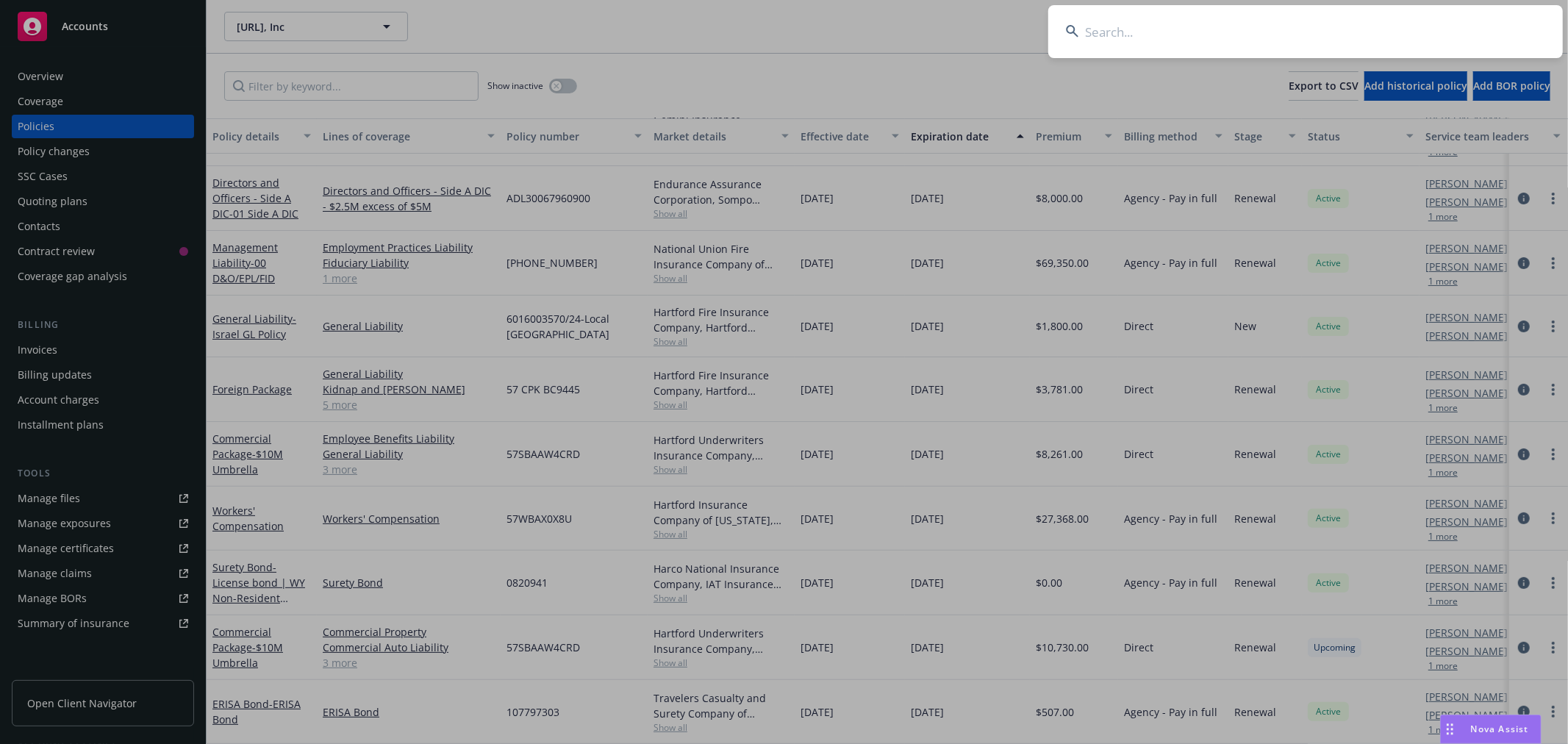
click at [1332, 37] on input at bounding box center [1306, 31] width 515 height 53
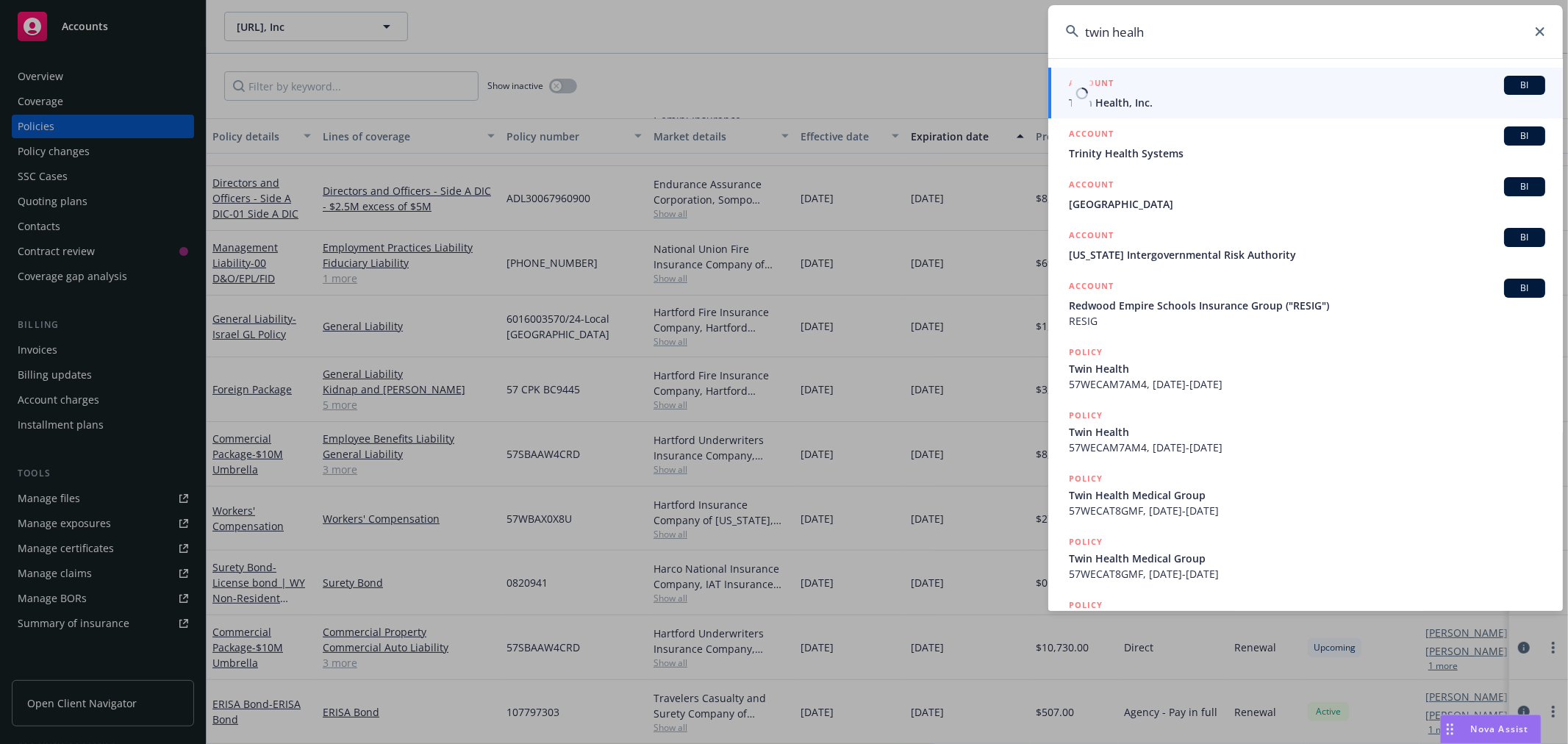
type input "twin healh"
click at [1126, 89] on div "ACCOUNT BI" at bounding box center [1307, 85] width 477 height 19
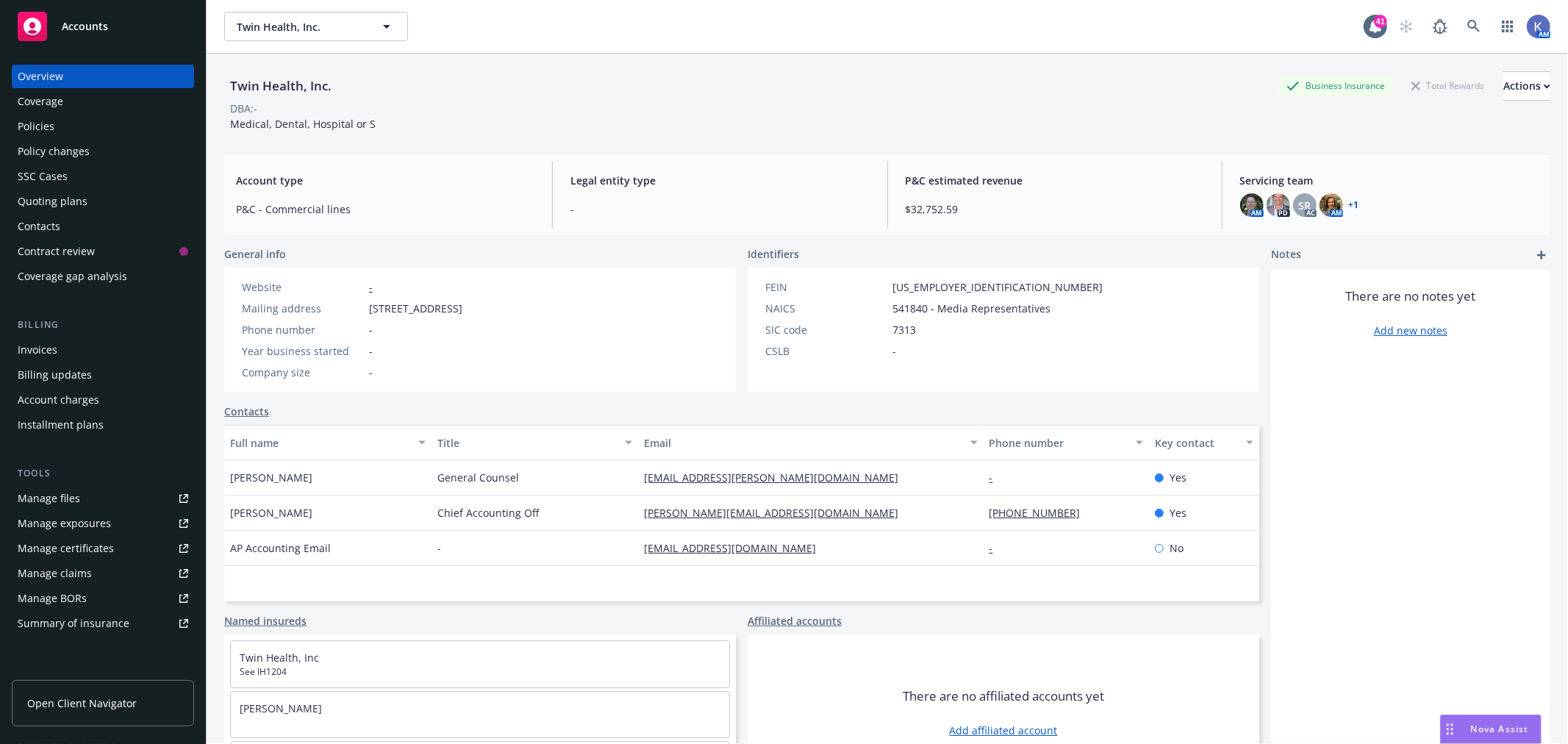
click at [62, 119] on div "Policies" at bounding box center [102, 126] width 171 height 24
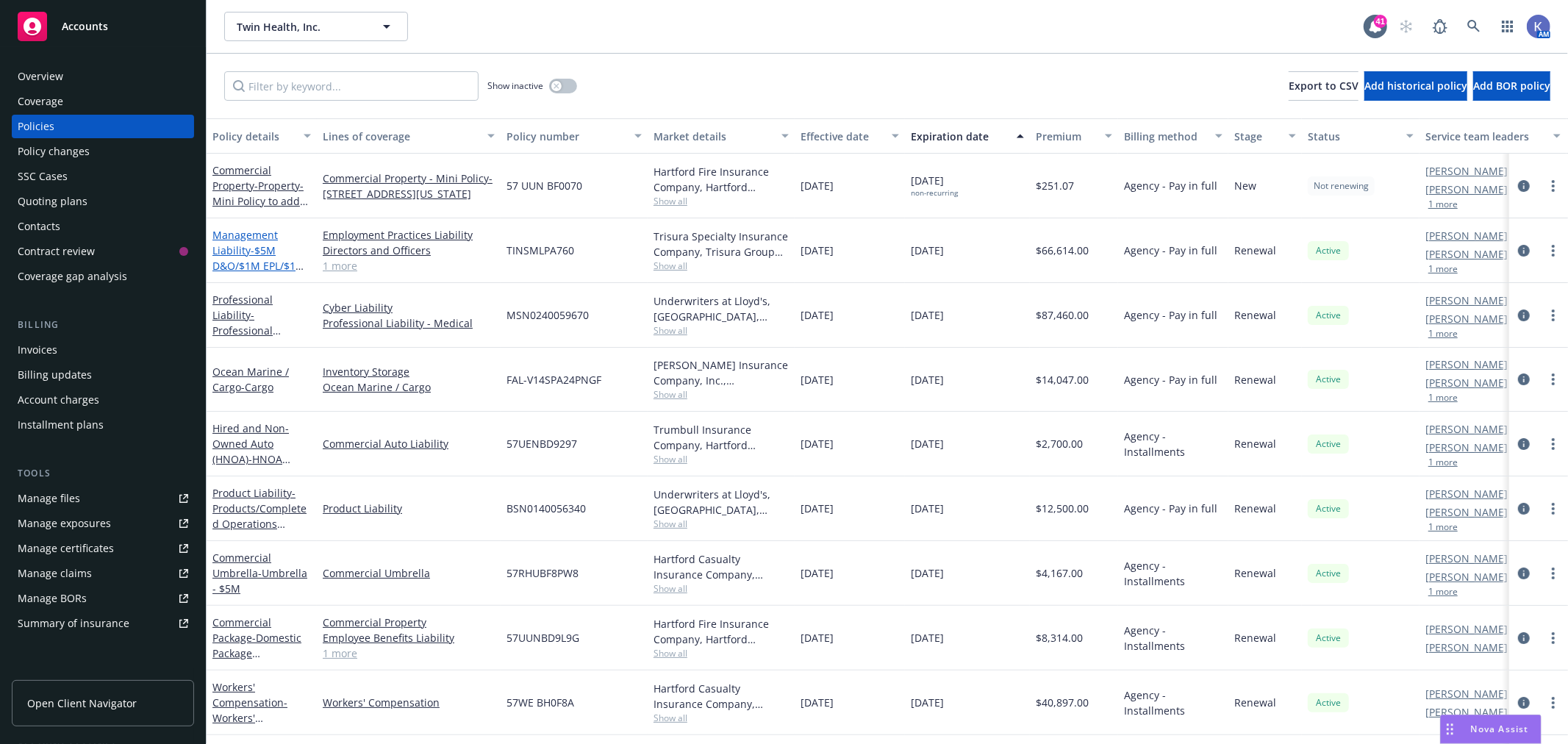
click at [250, 232] on link "Management Liability - $5M D&O/$1M EPL/$1M FID" at bounding box center [259, 258] width 93 height 60
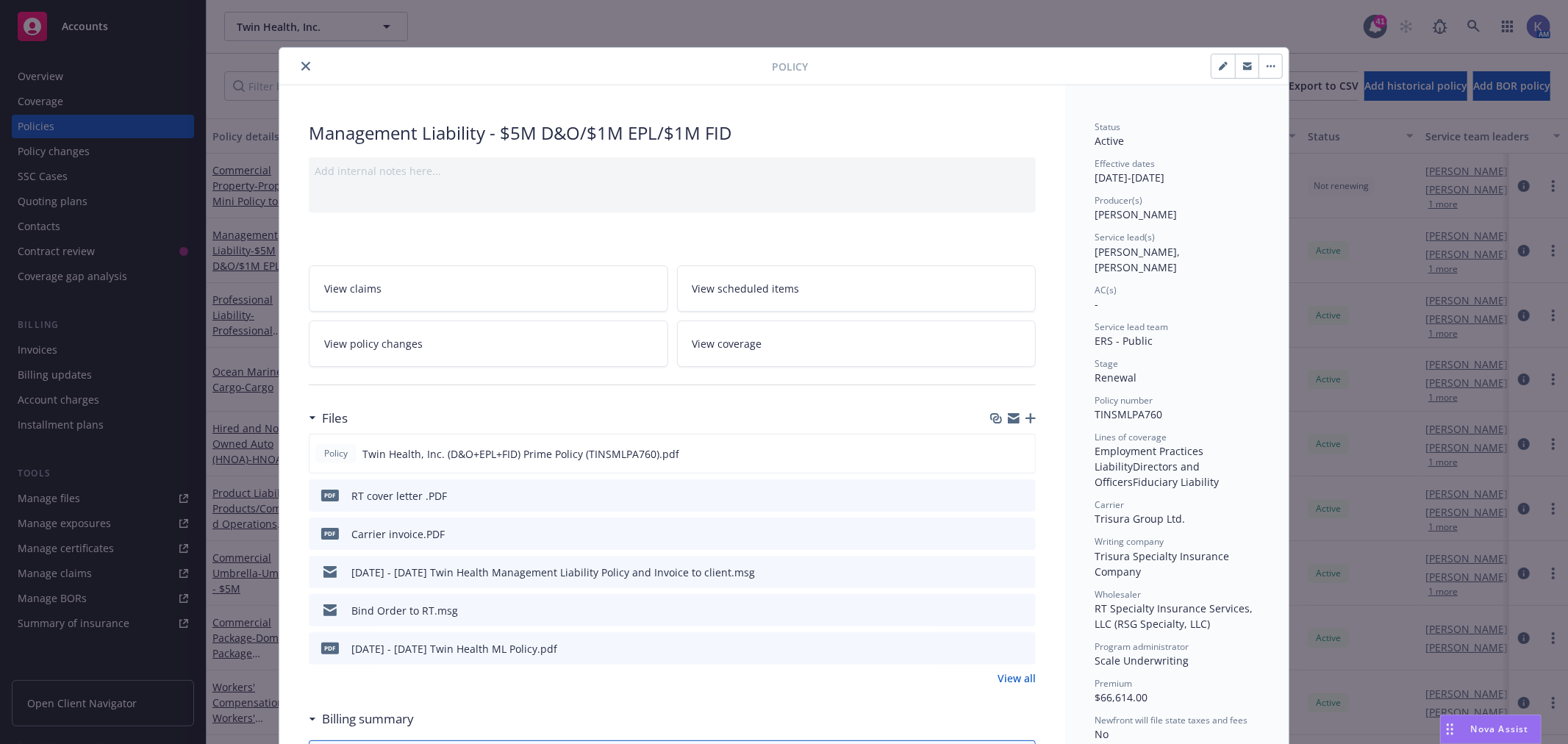
click at [1017, 610] on icon "preview file" at bounding box center [1021, 609] width 13 height 10
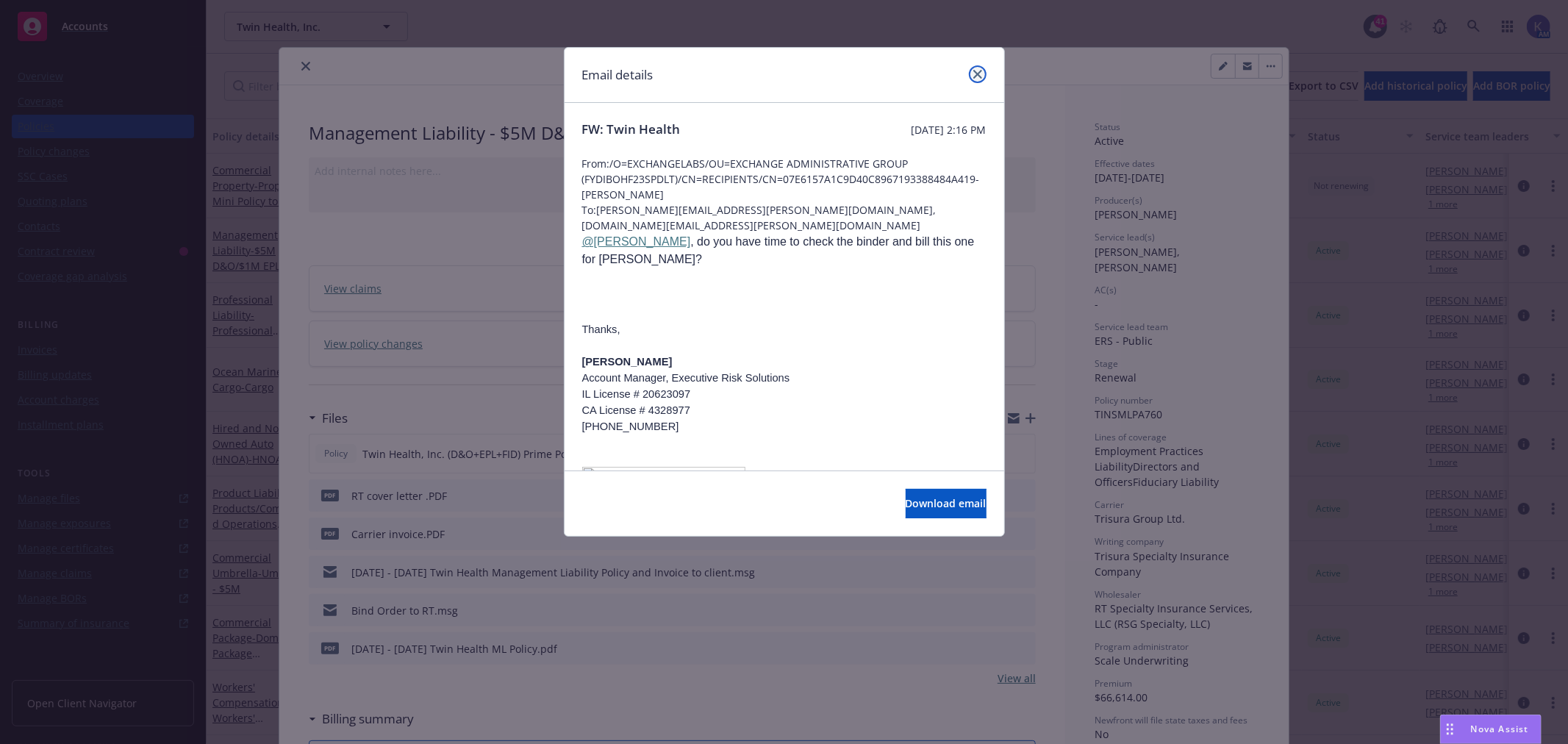
click at [974, 75] on icon "close" at bounding box center [978, 74] width 9 height 9
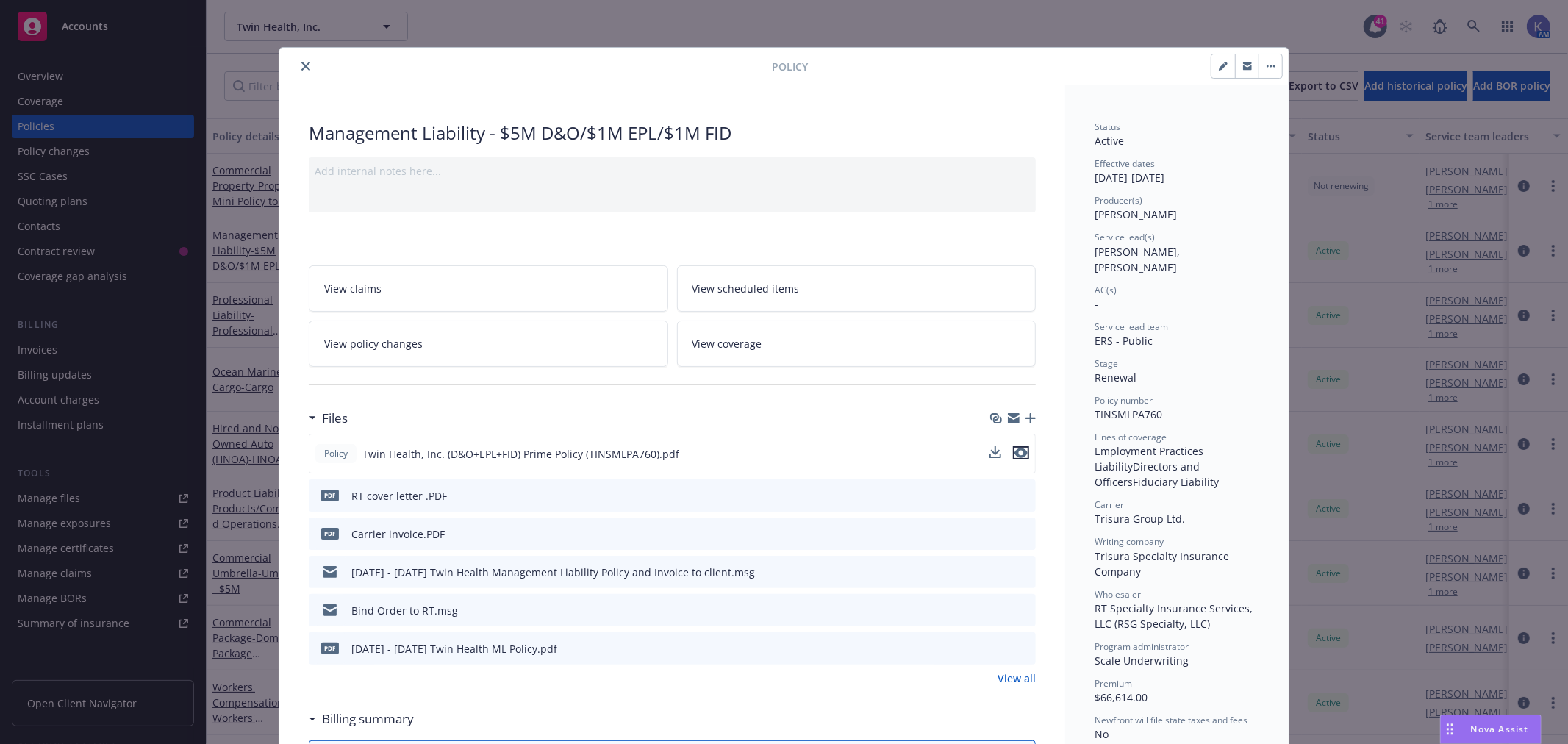
click at [1015, 451] on icon "preview file" at bounding box center [1020, 452] width 13 height 10
click at [301, 65] on icon "close" at bounding box center [306, 67] width 9 height 9
